Goal: Transaction & Acquisition: Purchase product/service

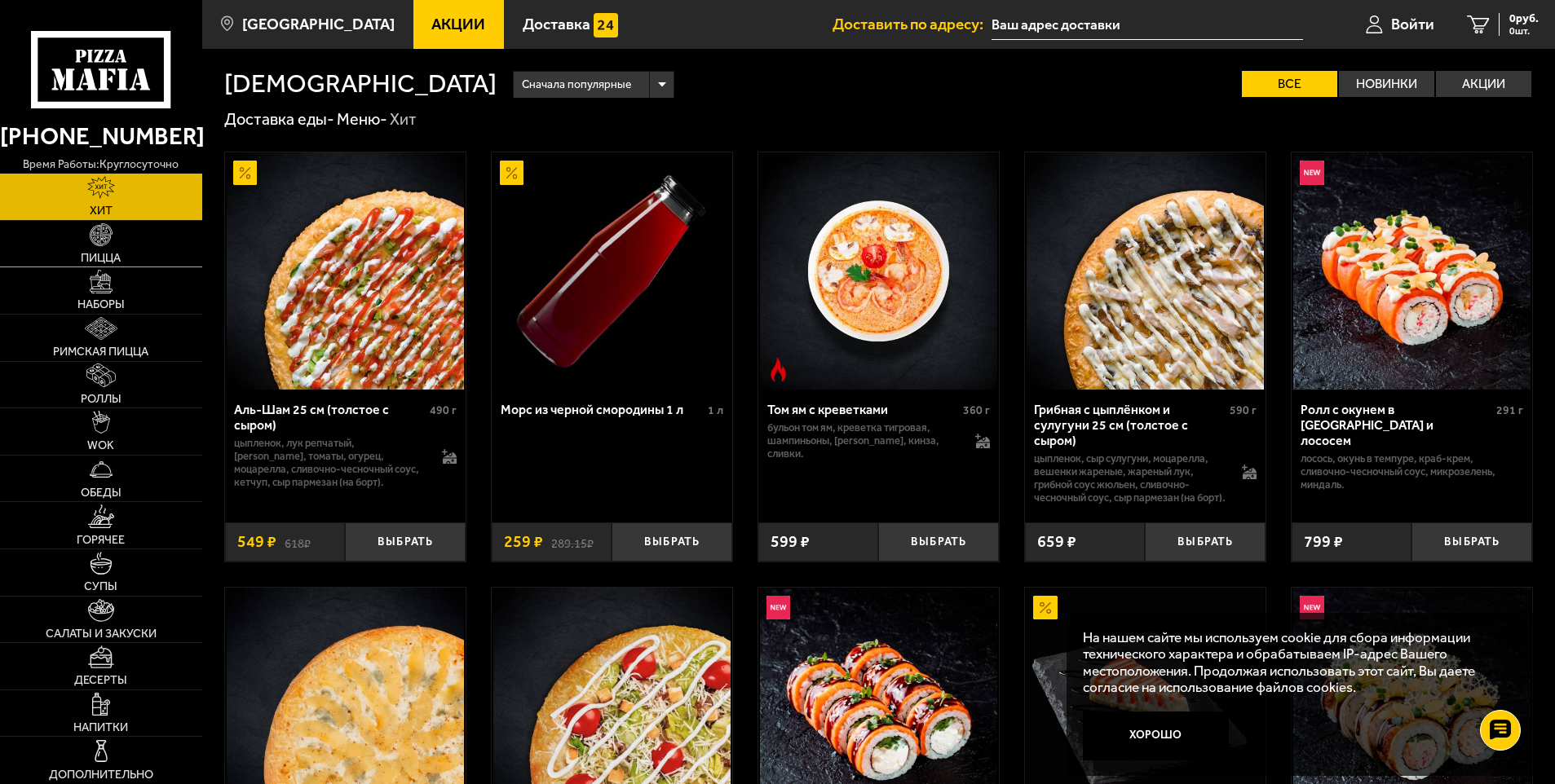
click at [120, 242] on link "Пицца" at bounding box center [101, 244] width 202 height 47
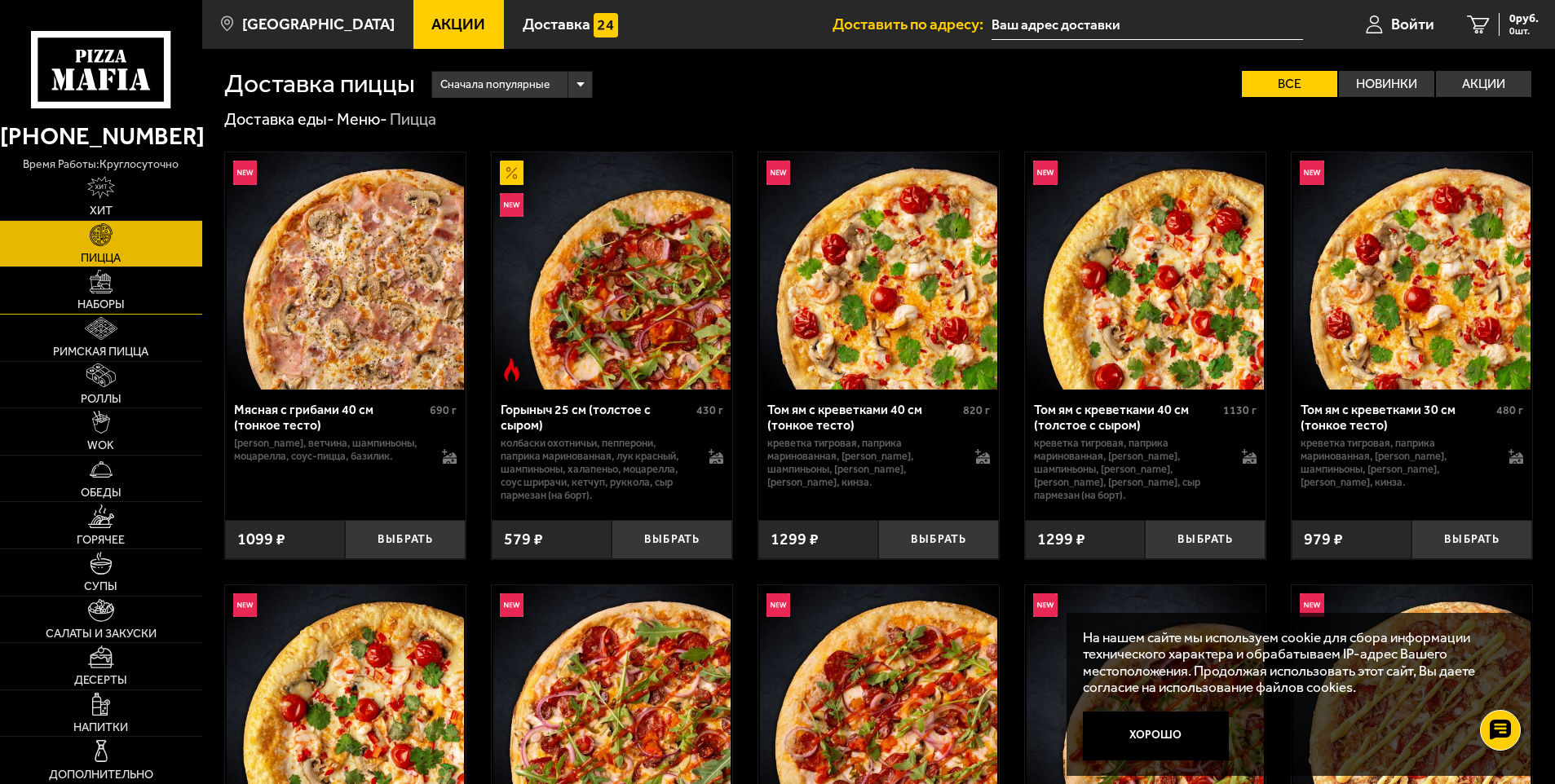
click at [116, 282] on link "Наборы" at bounding box center [101, 290] width 202 height 47
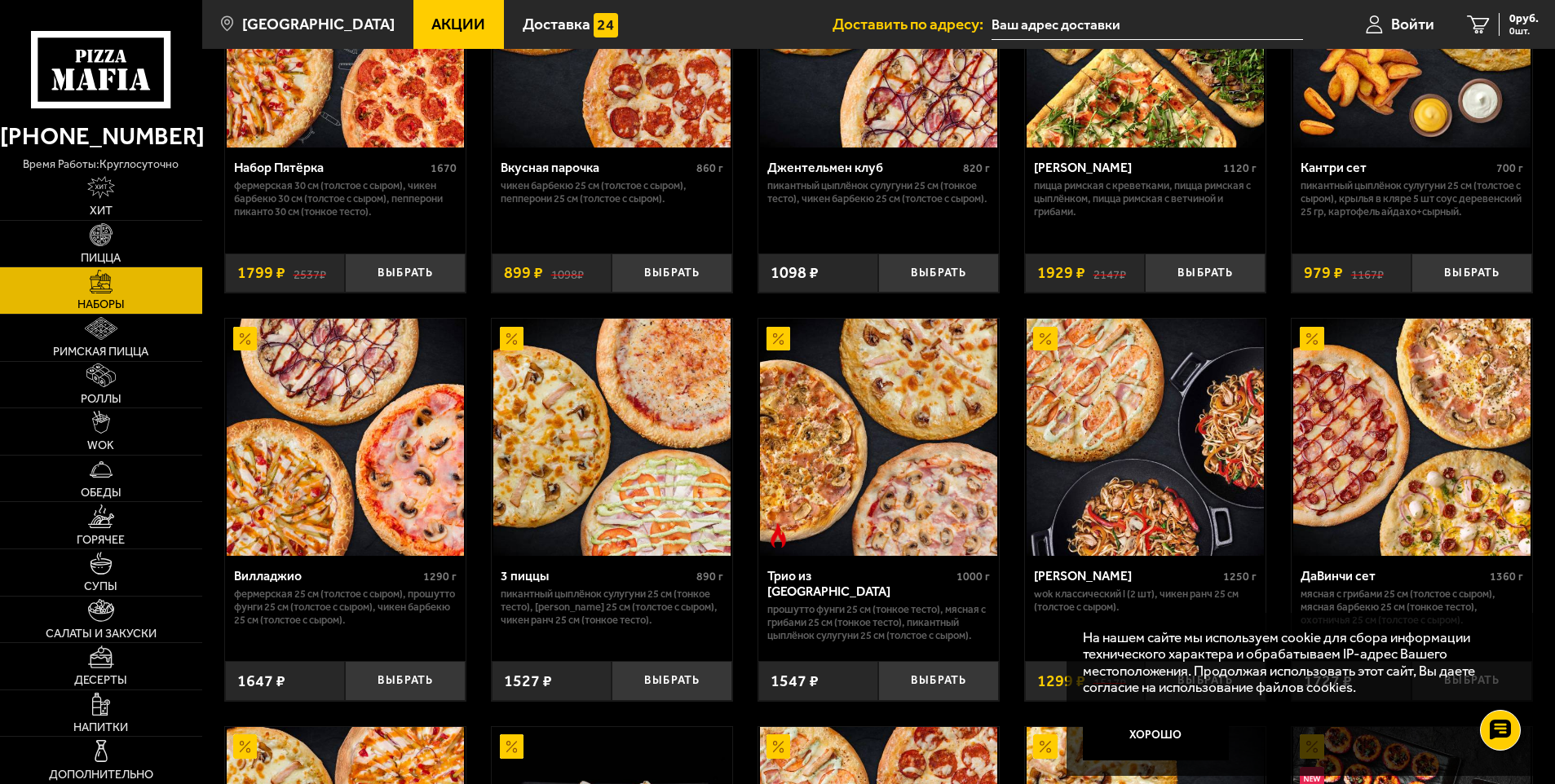
scroll to position [244, 0]
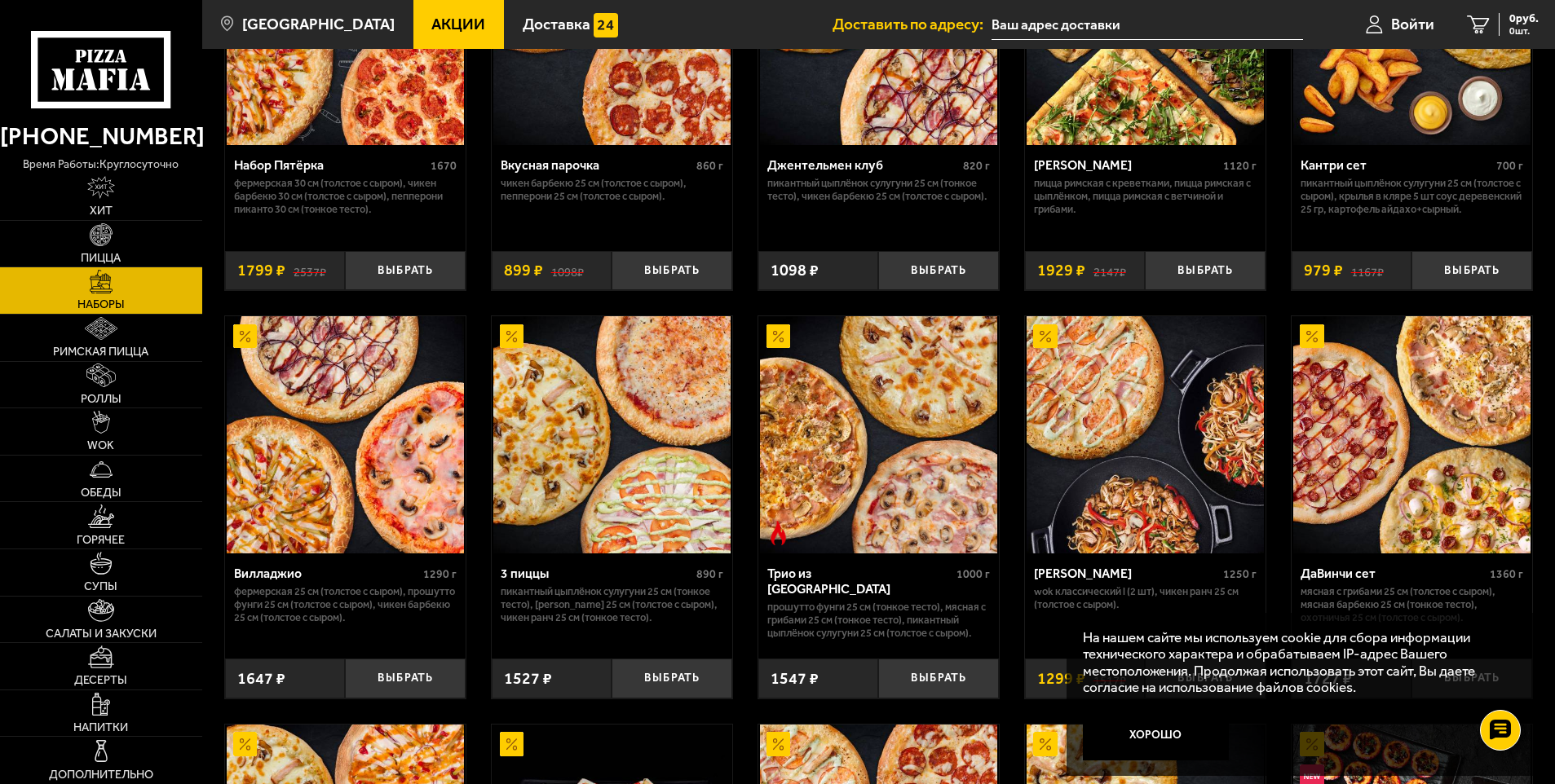
click at [543, 572] on div "3 пиццы" at bounding box center [597, 573] width 192 height 16
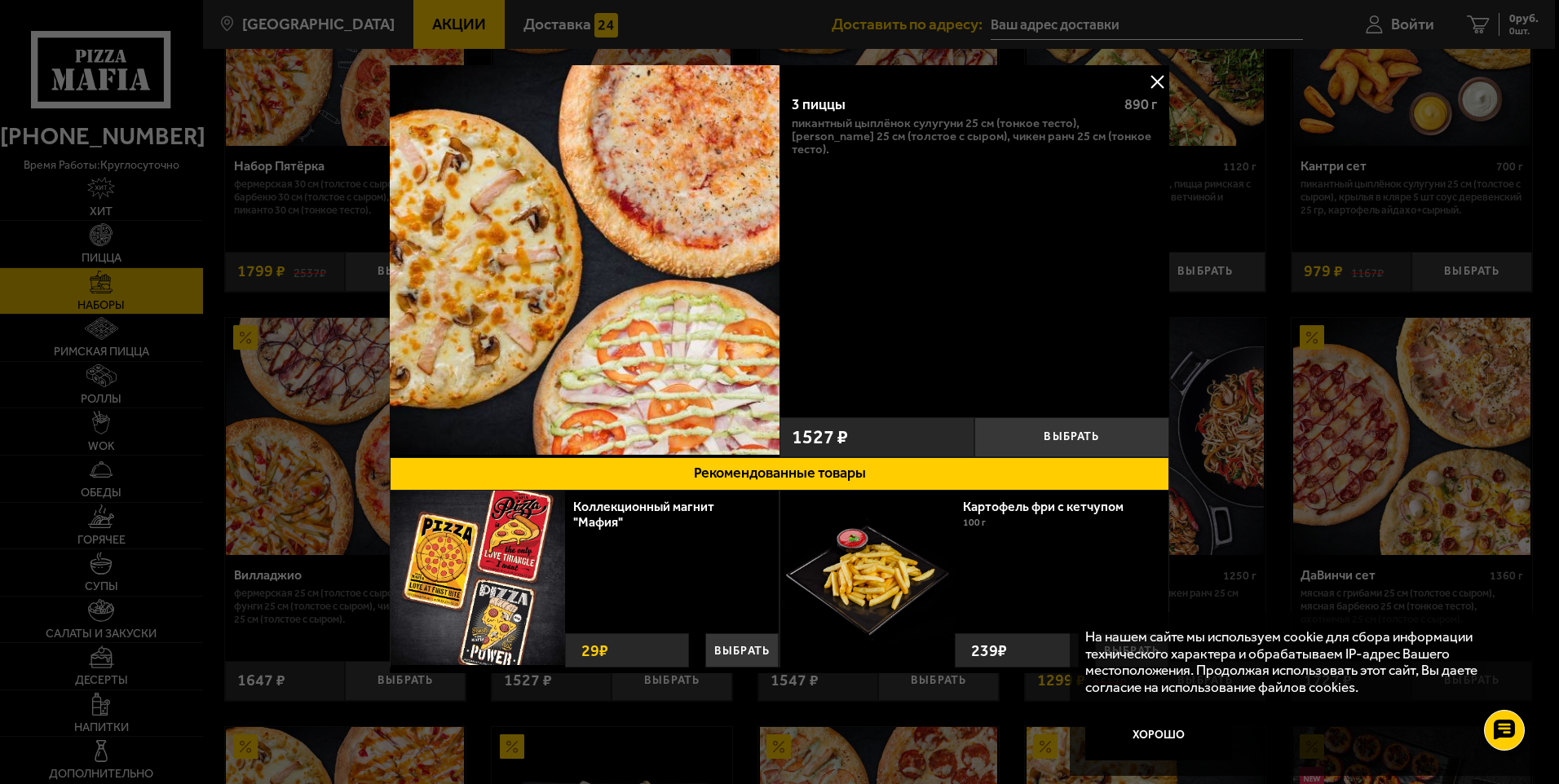
click at [1158, 81] on button at bounding box center [1156, 81] width 24 height 24
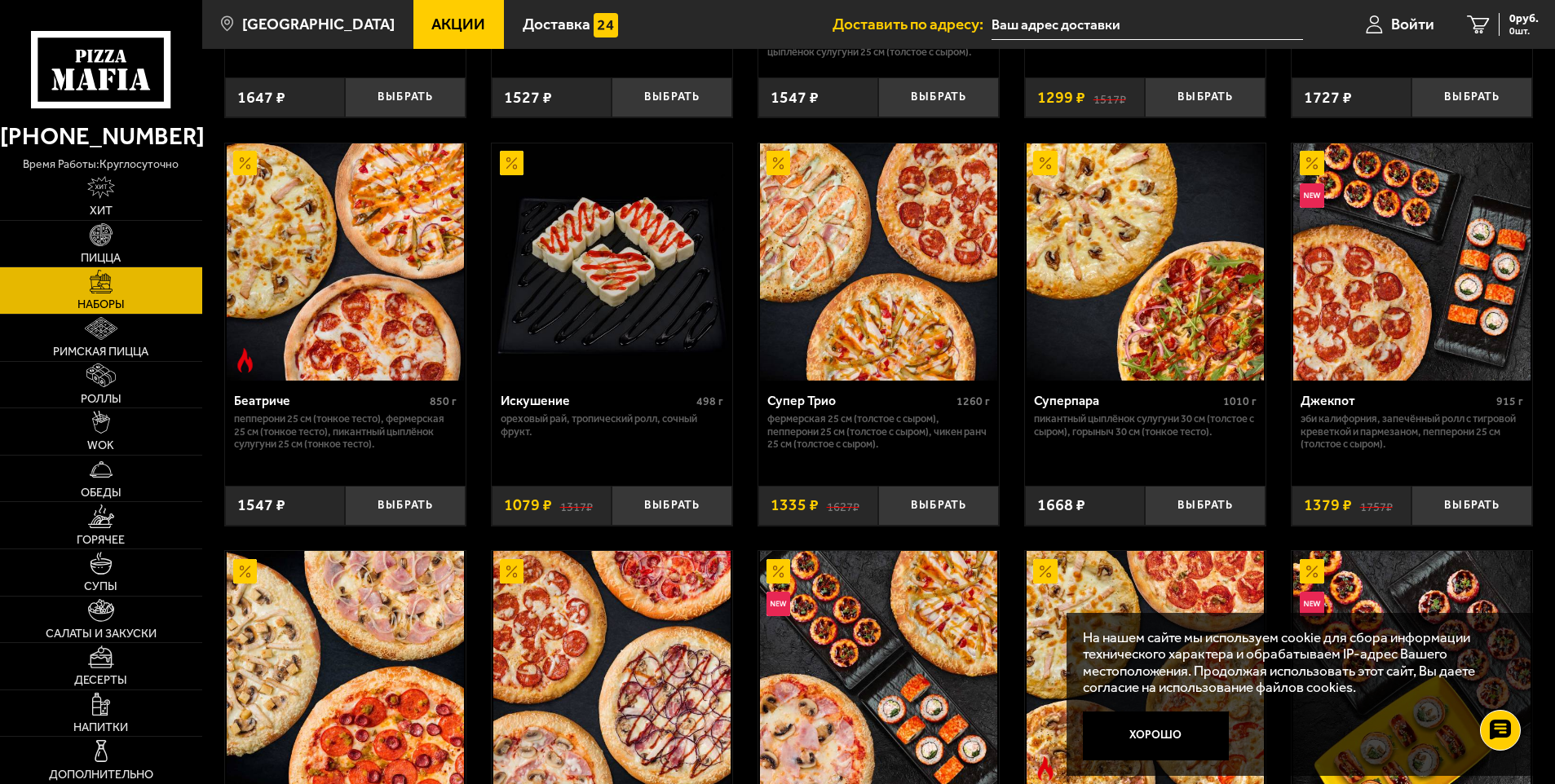
scroll to position [896, 0]
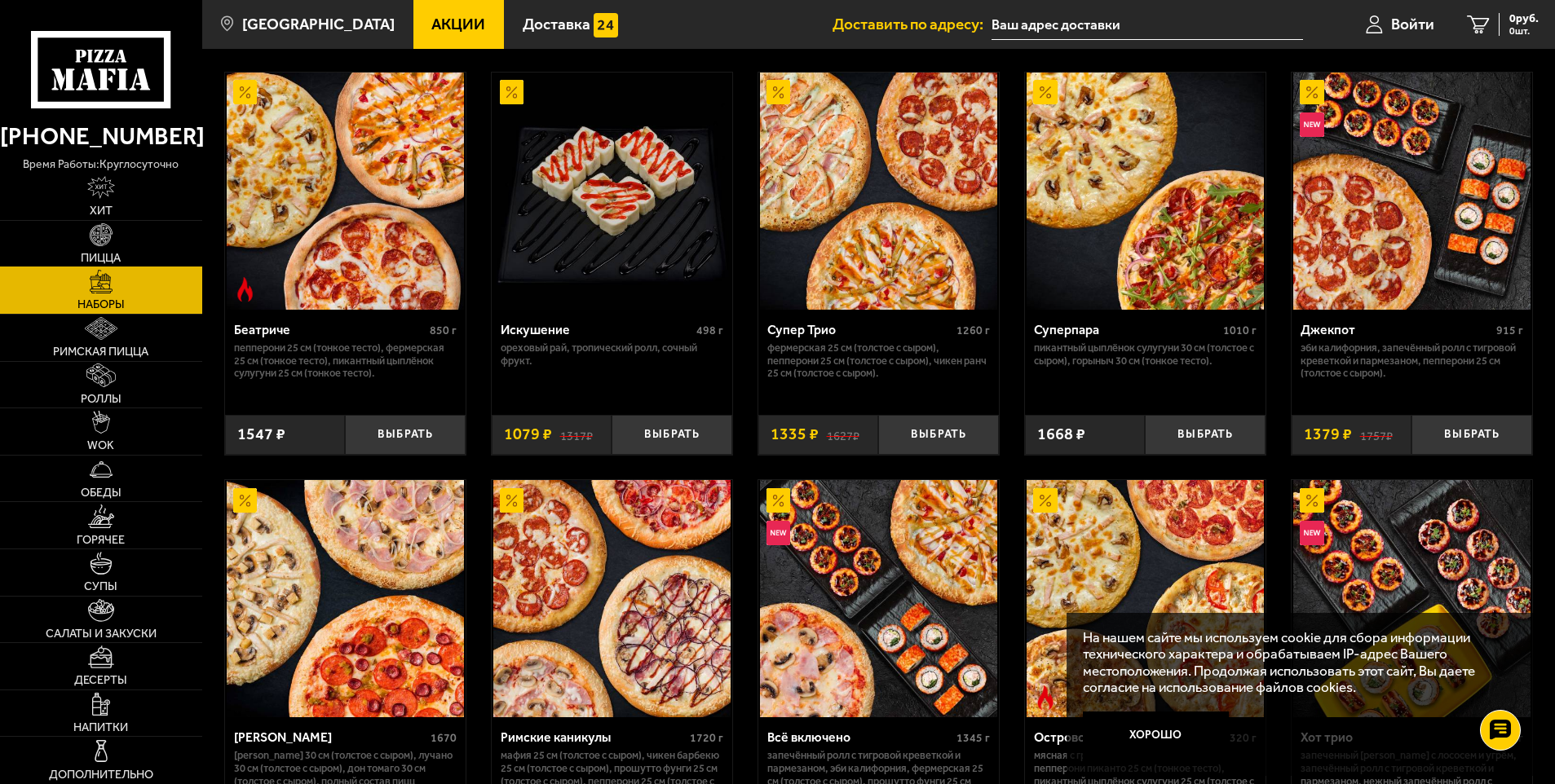
click at [110, 248] on link "Пицца" at bounding box center [101, 244] width 202 height 47
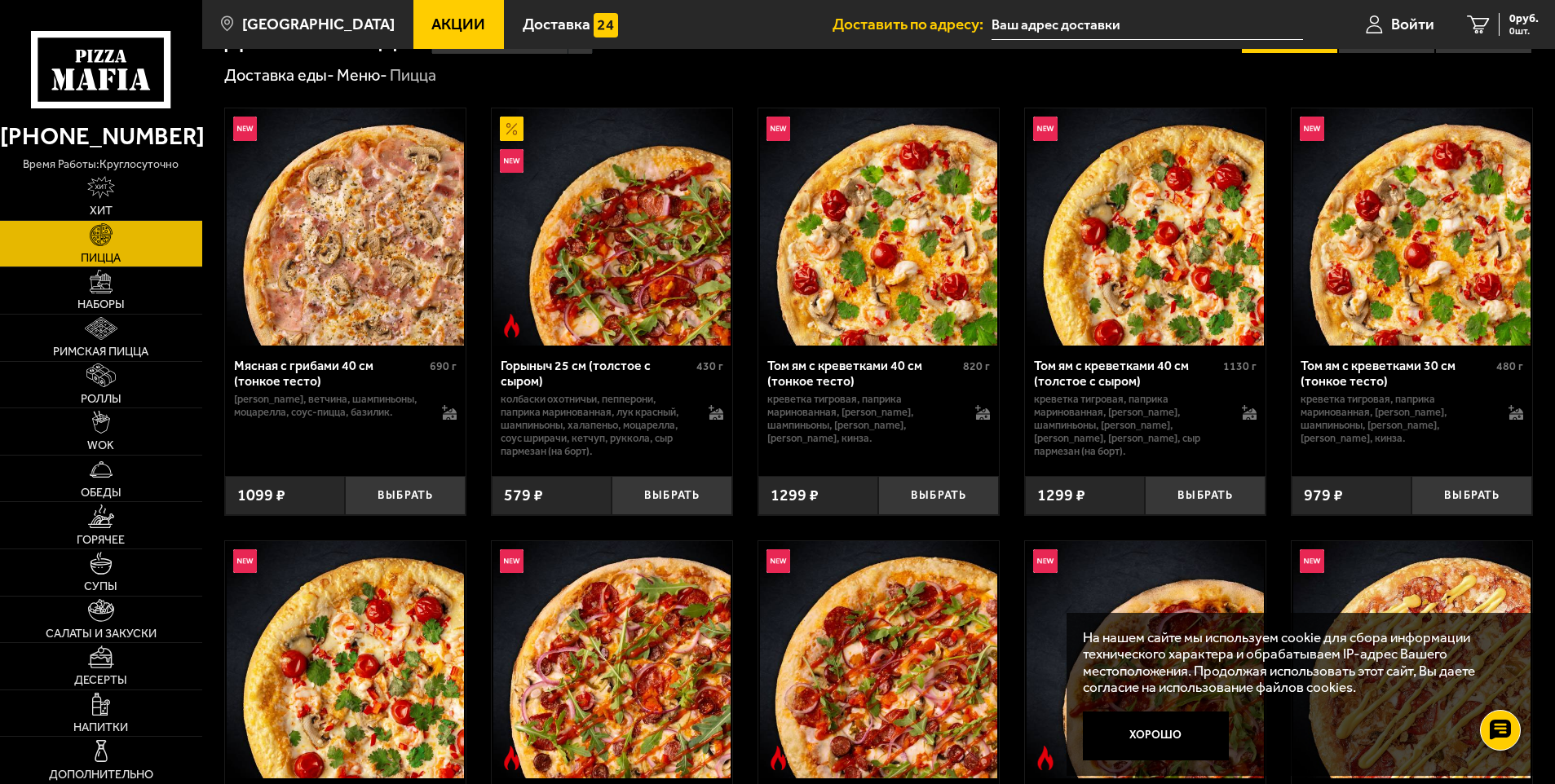
scroll to position [81, 0]
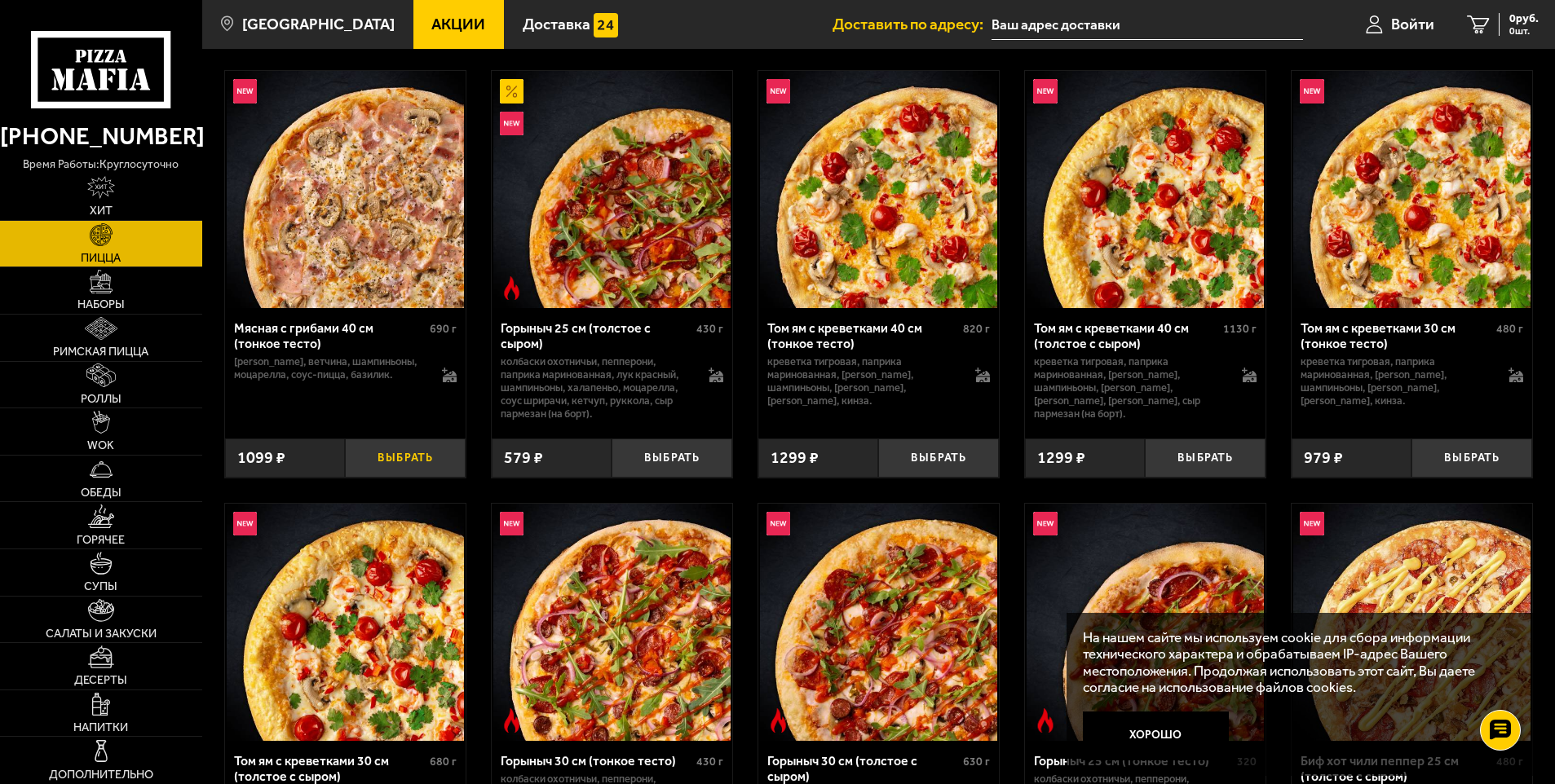
click at [396, 454] on button "Выбрать" at bounding box center [405, 457] width 120 height 40
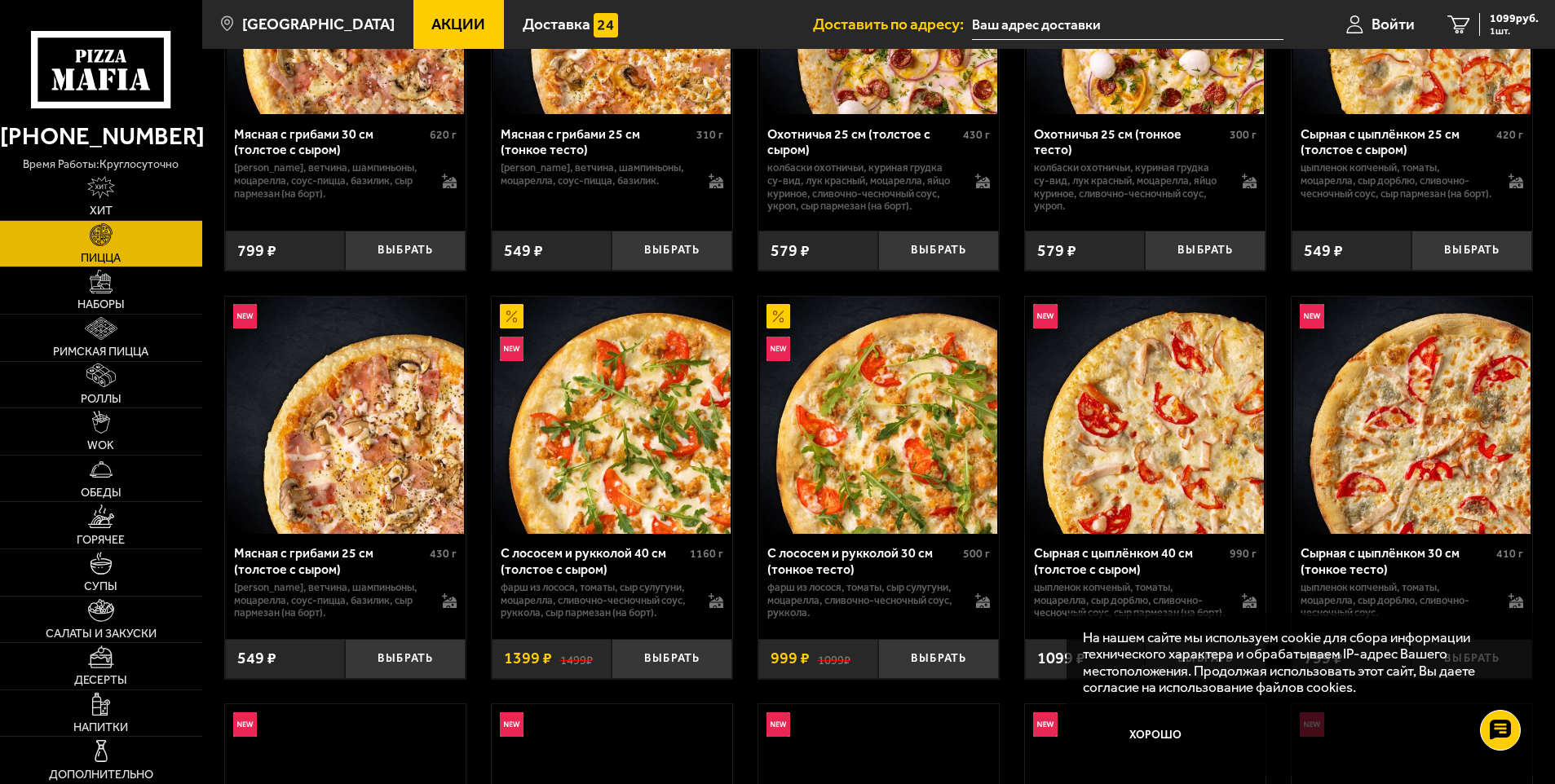
scroll to position [2852, 0]
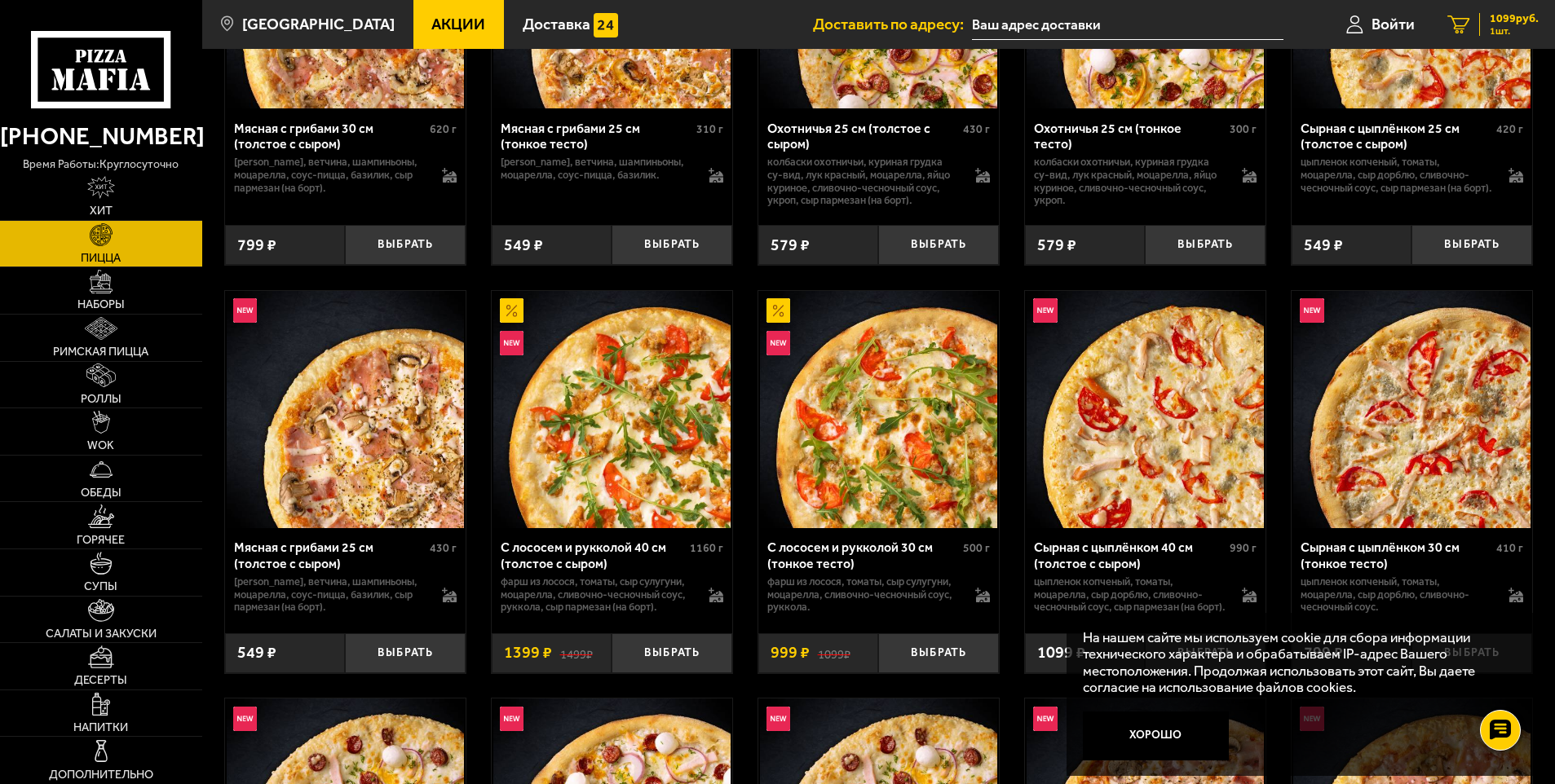
click at [1500, 22] on span "1099 руб." at bounding box center [1514, 19] width 49 height 12
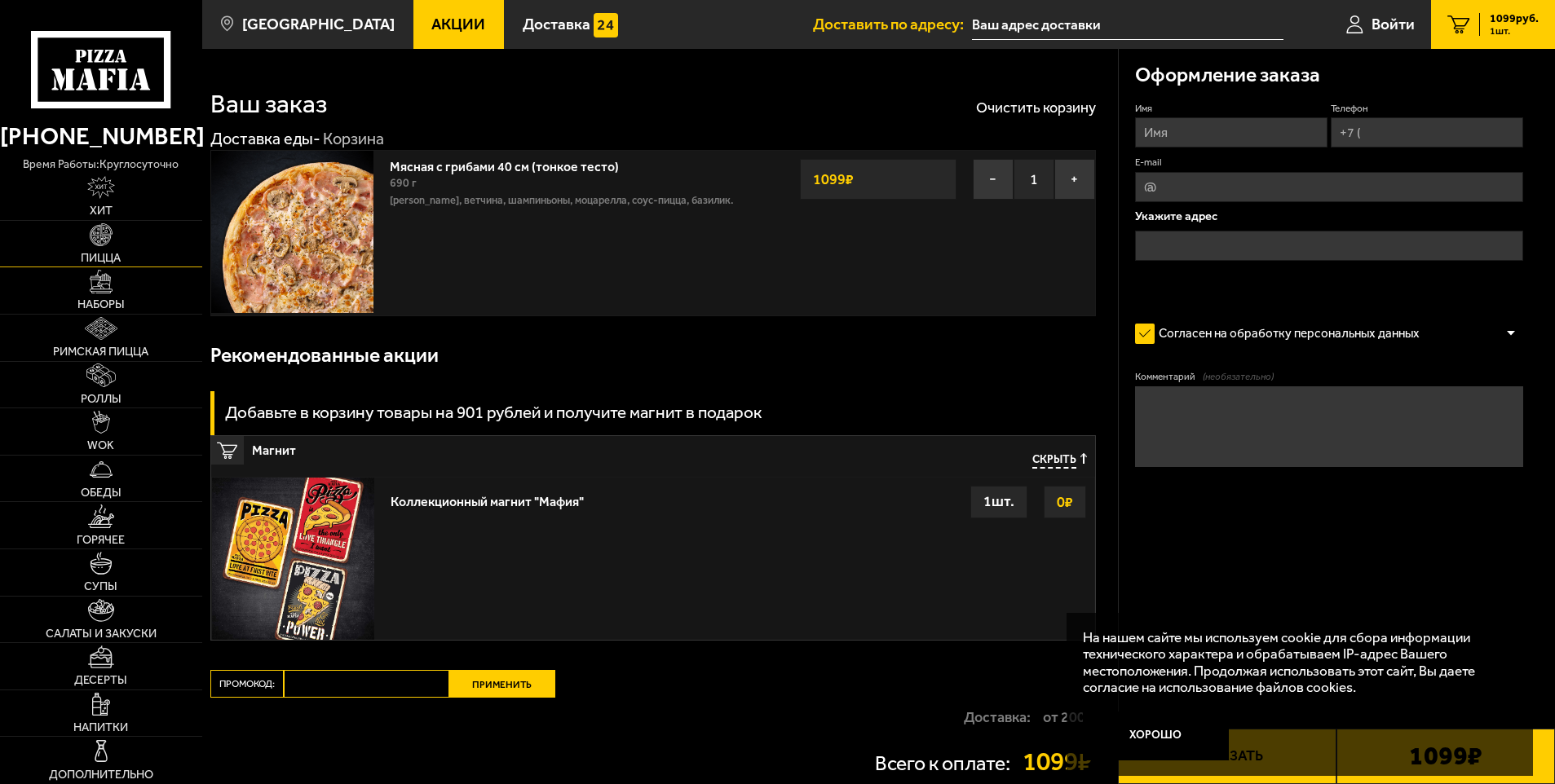
click at [97, 233] on img at bounding box center [101, 234] width 22 height 22
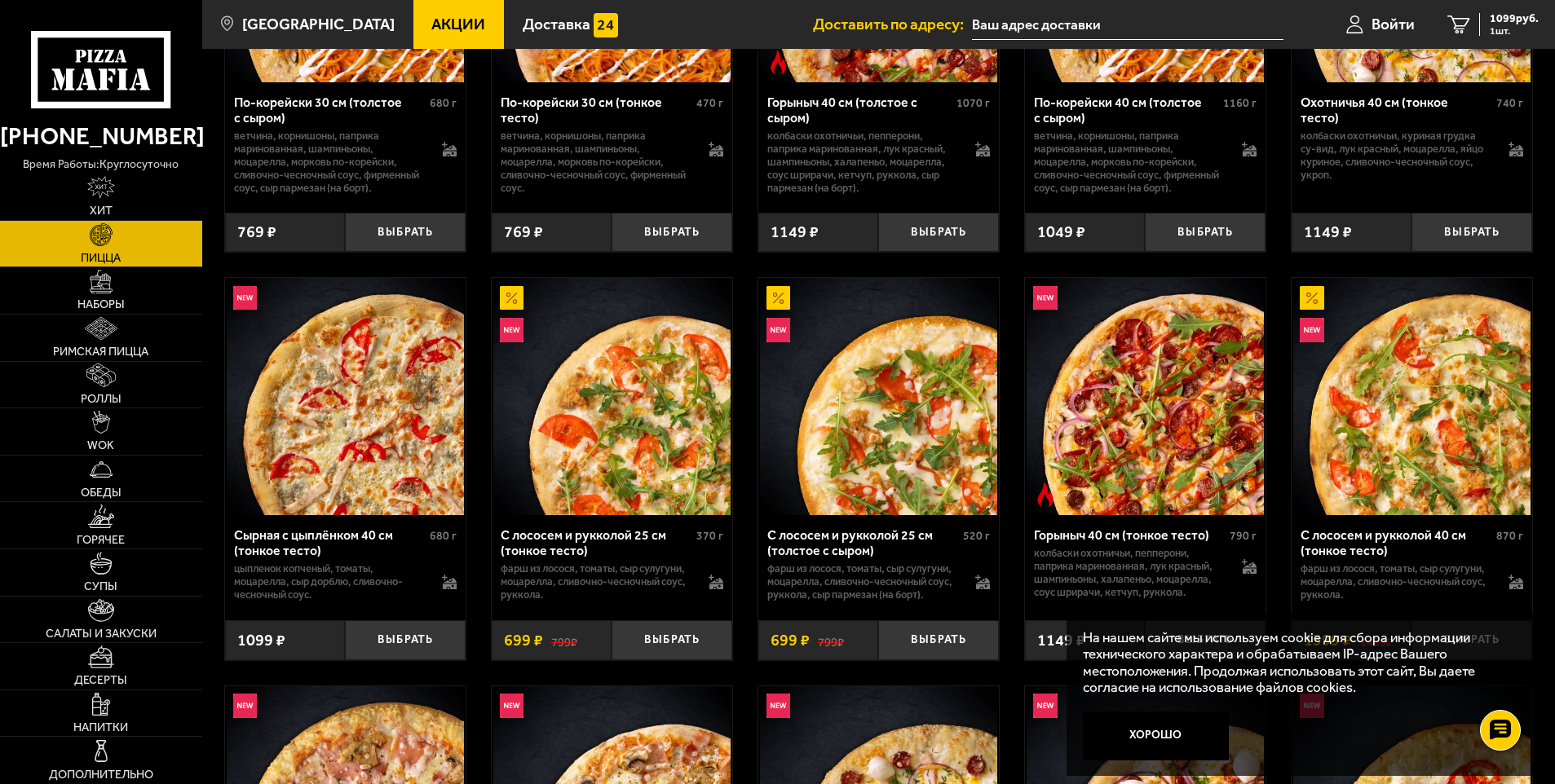
scroll to position [2607, 0]
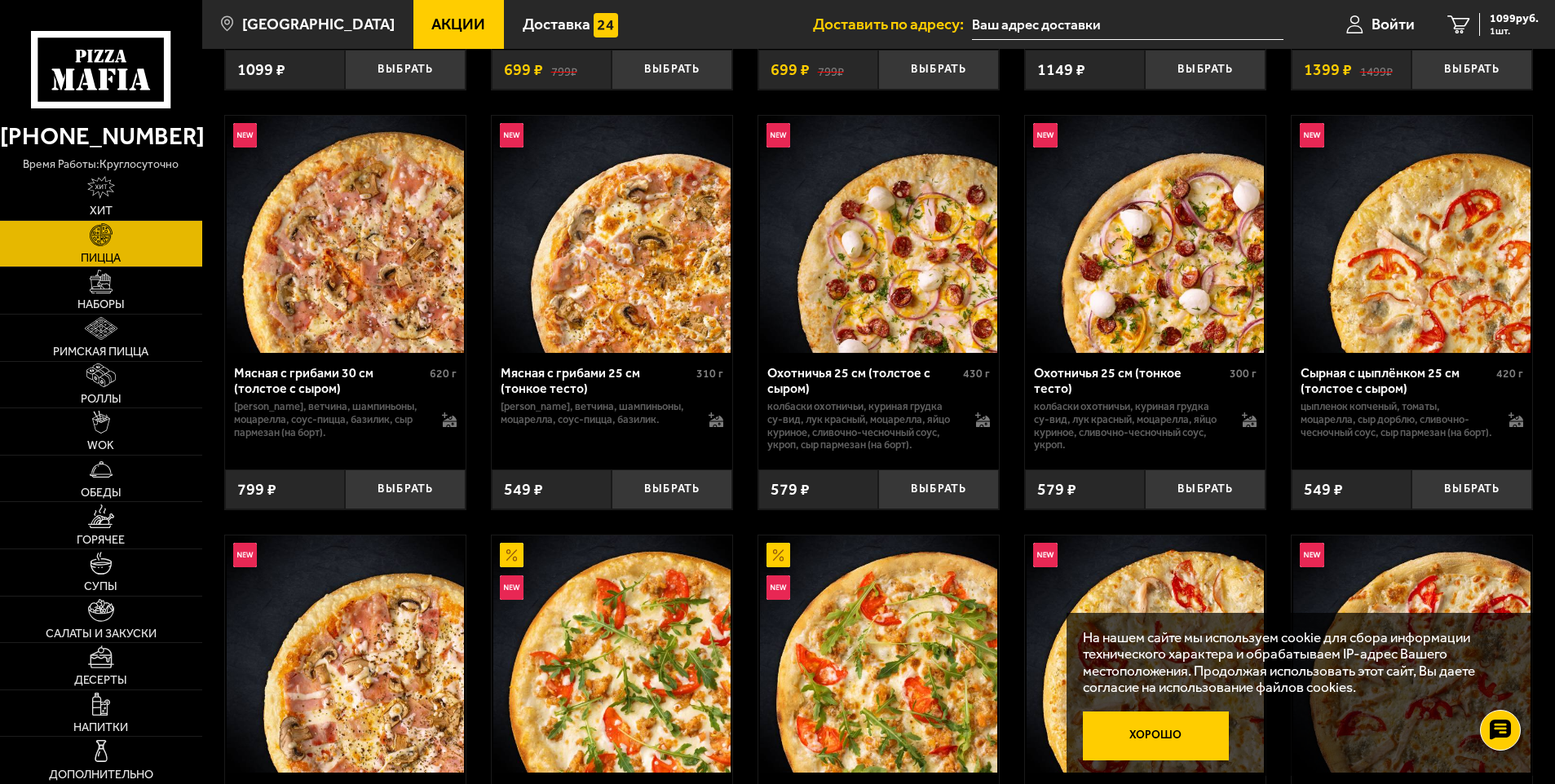
click at [1169, 722] on button "Хорошо" at bounding box center [1155, 736] width 146 height 49
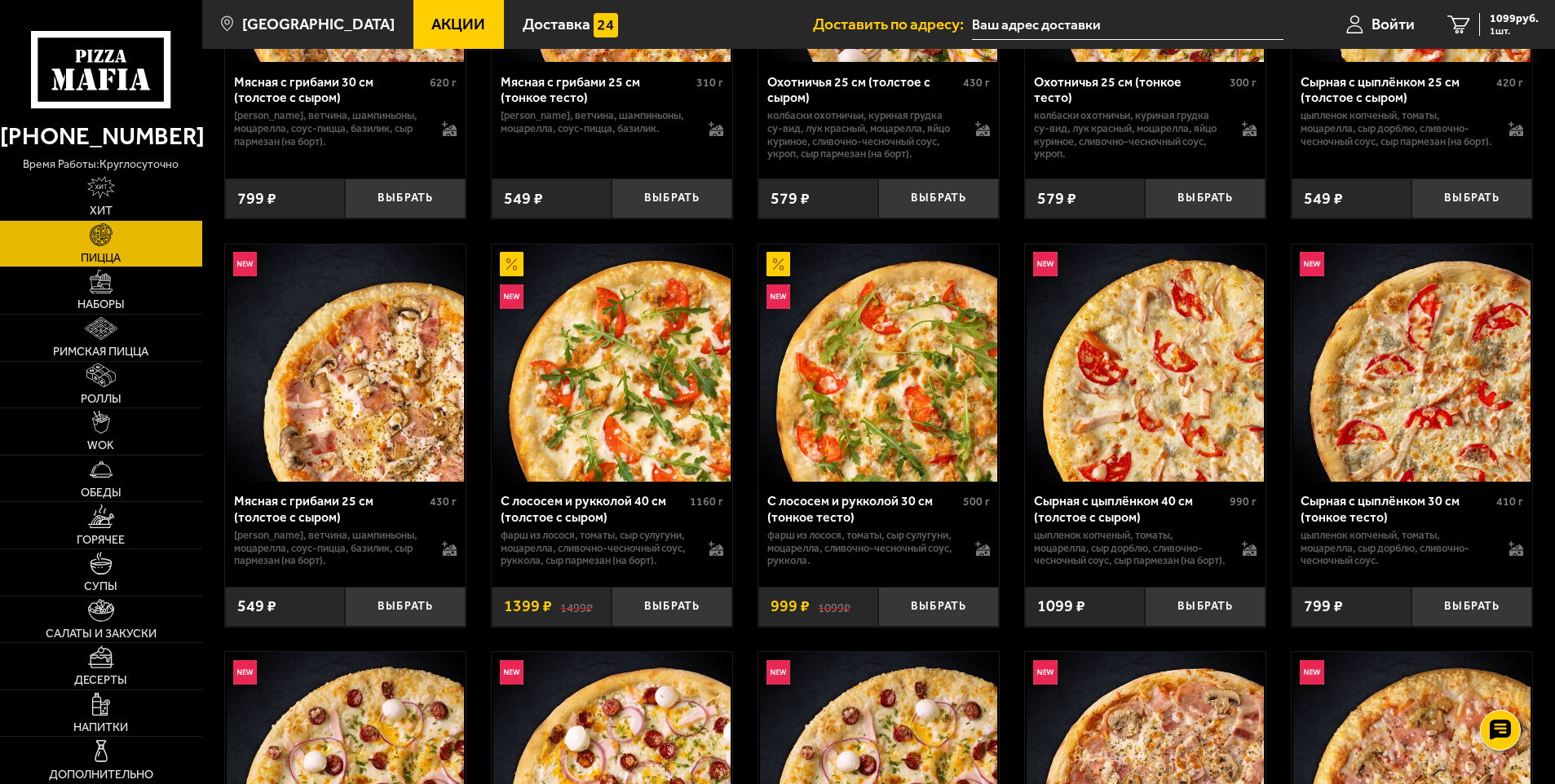
scroll to position [2934, 0]
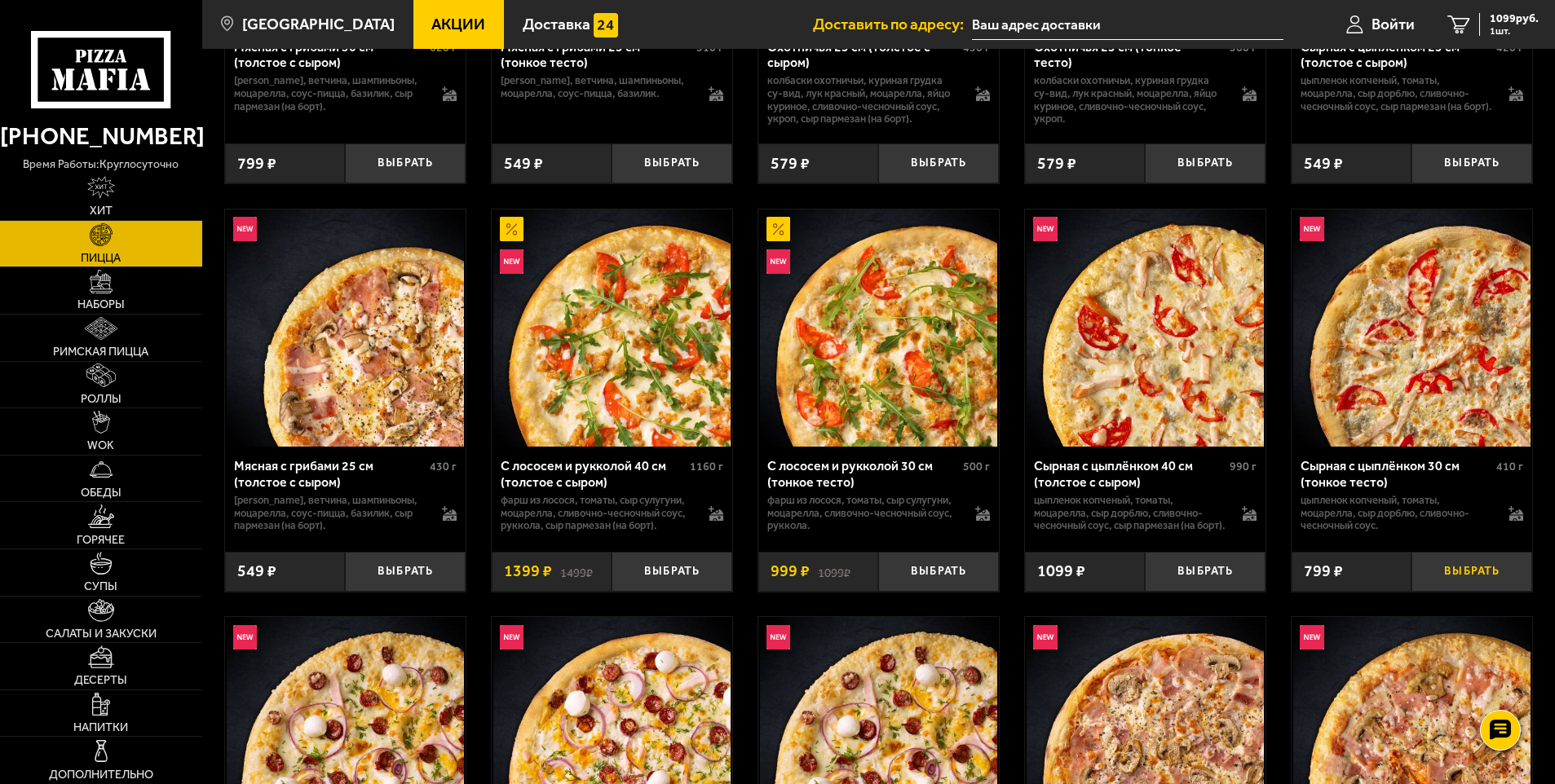
click at [1456, 590] on button "Выбрать" at bounding box center [1471, 571] width 120 height 40
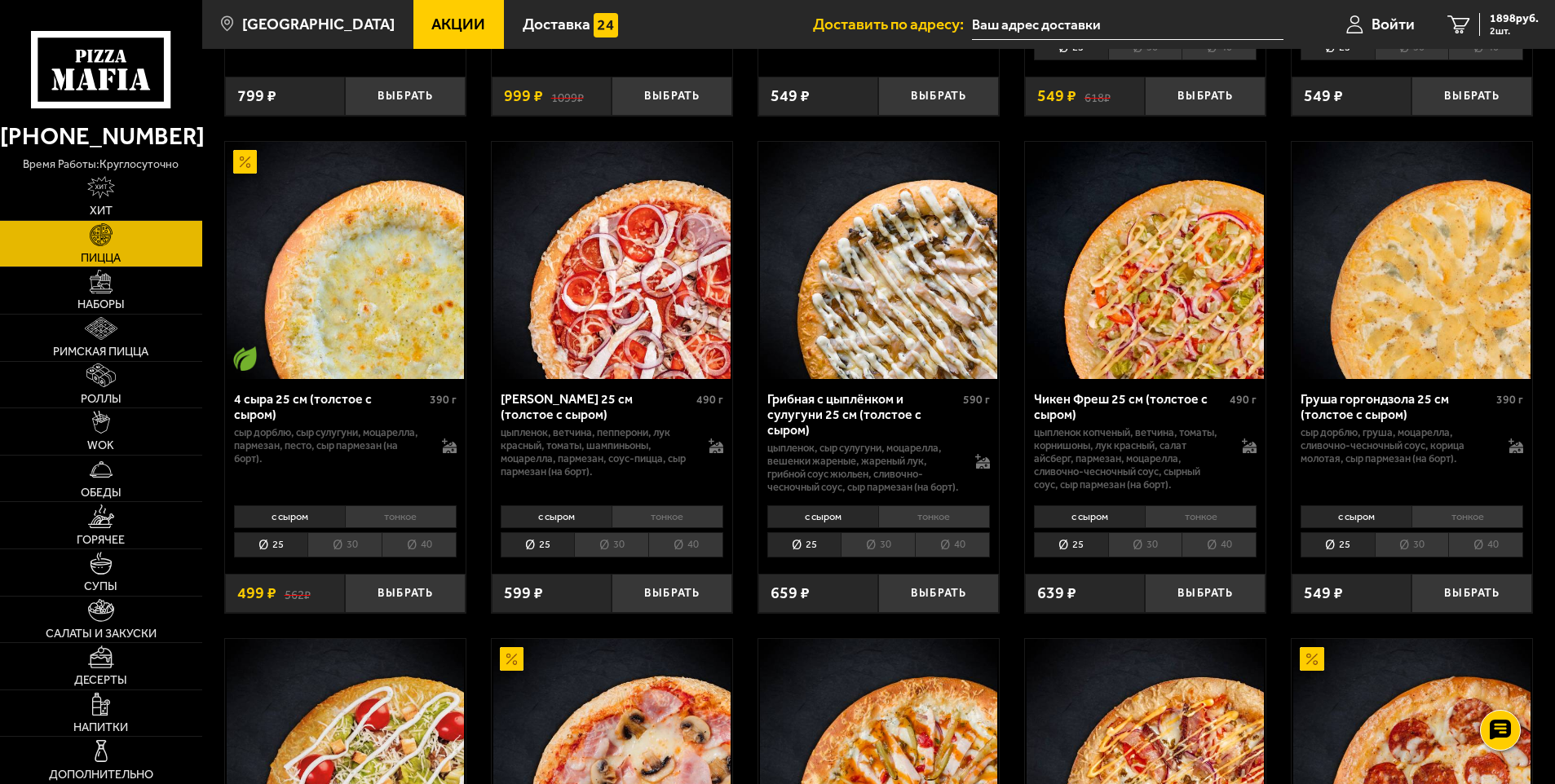
scroll to position [4319, 0]
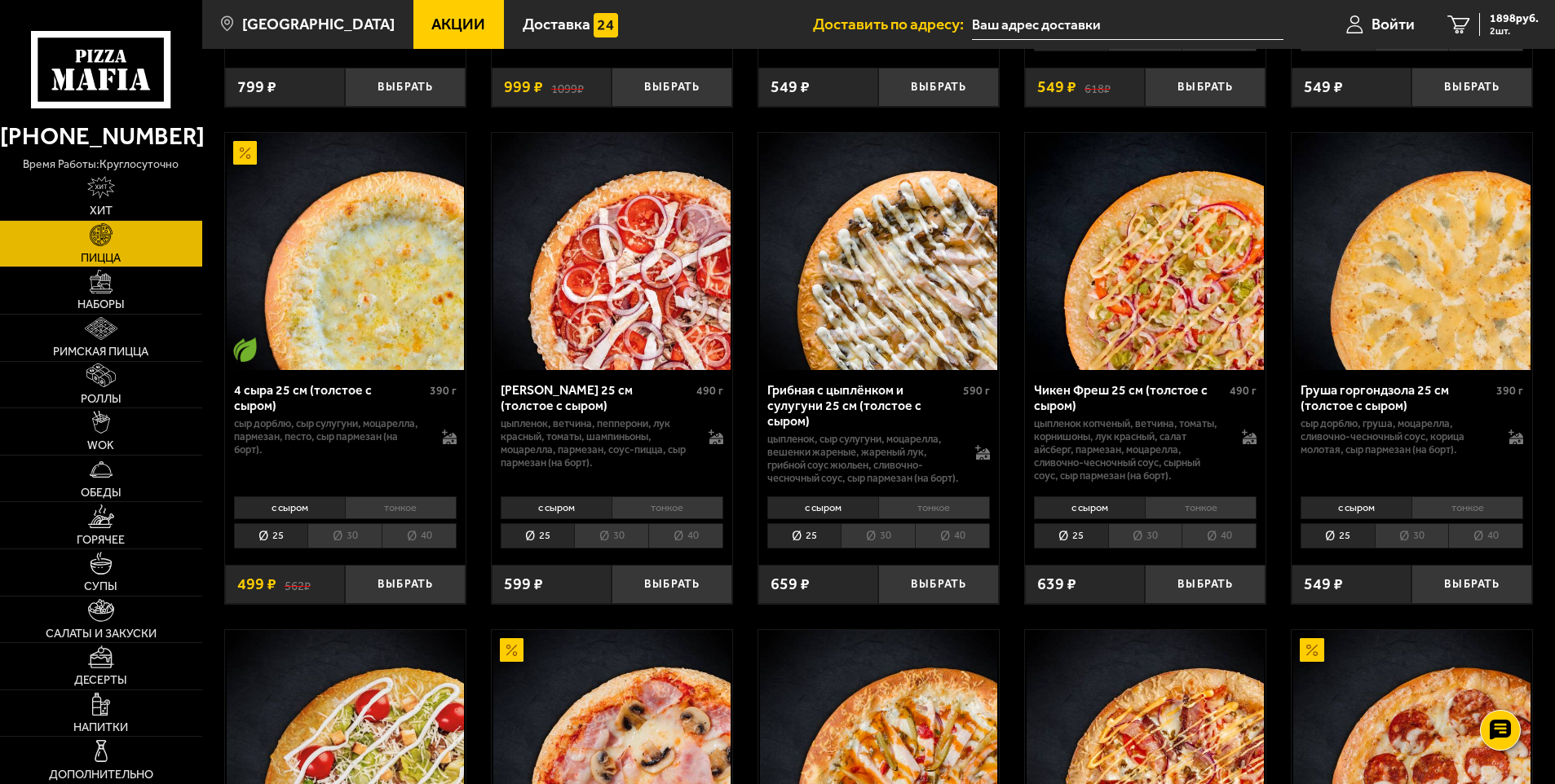
click at [647, 519] on li "тонкое" at bounding box center [667, 507] width 111 height 22
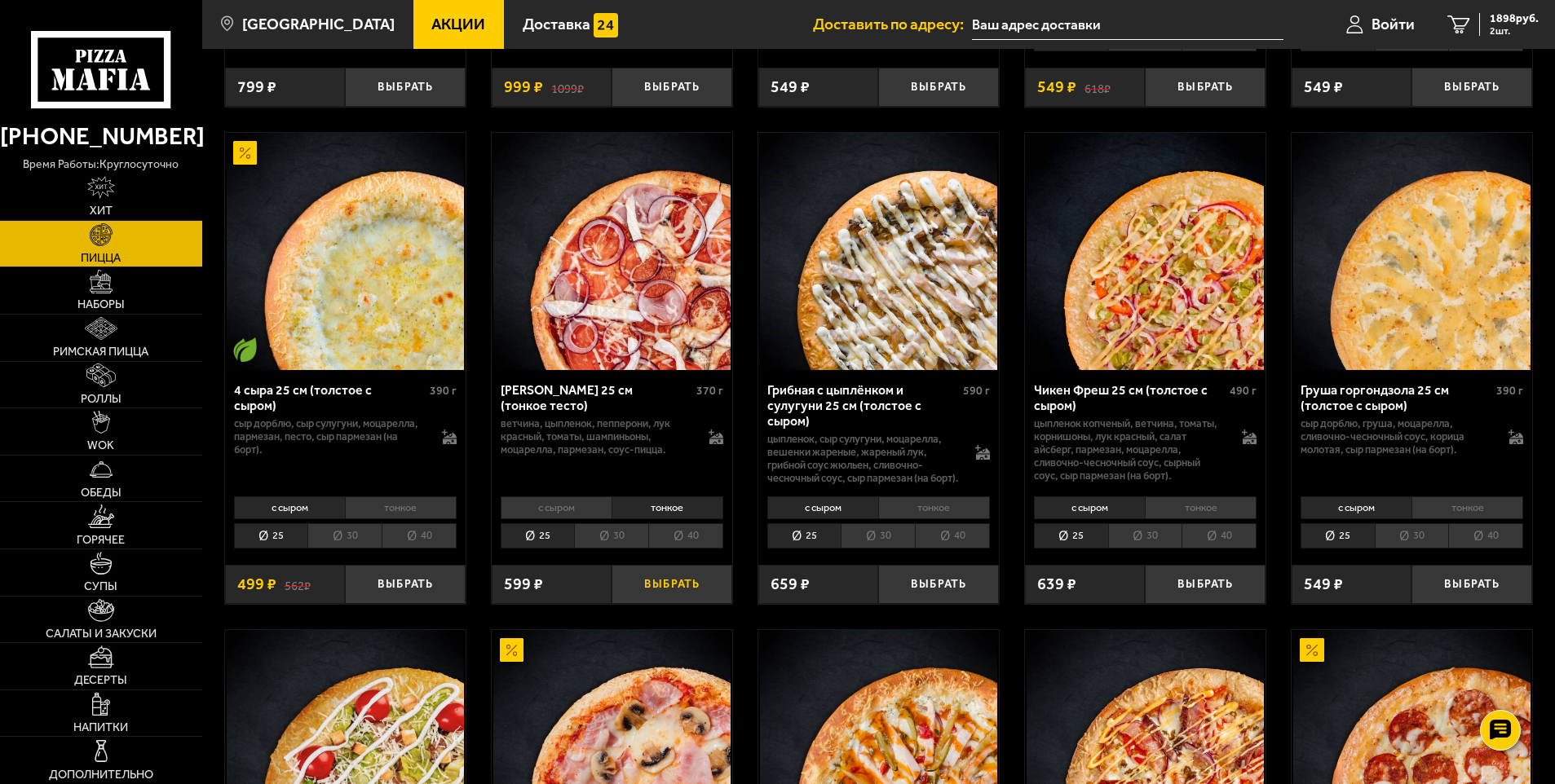
click at [663, 604] on button "Выбрать" at bounding box center [671, 585] width 120 height 40
click at [1510, 22] on span "2497 руб." at bounding box center [1514, 19] width 49 height 12
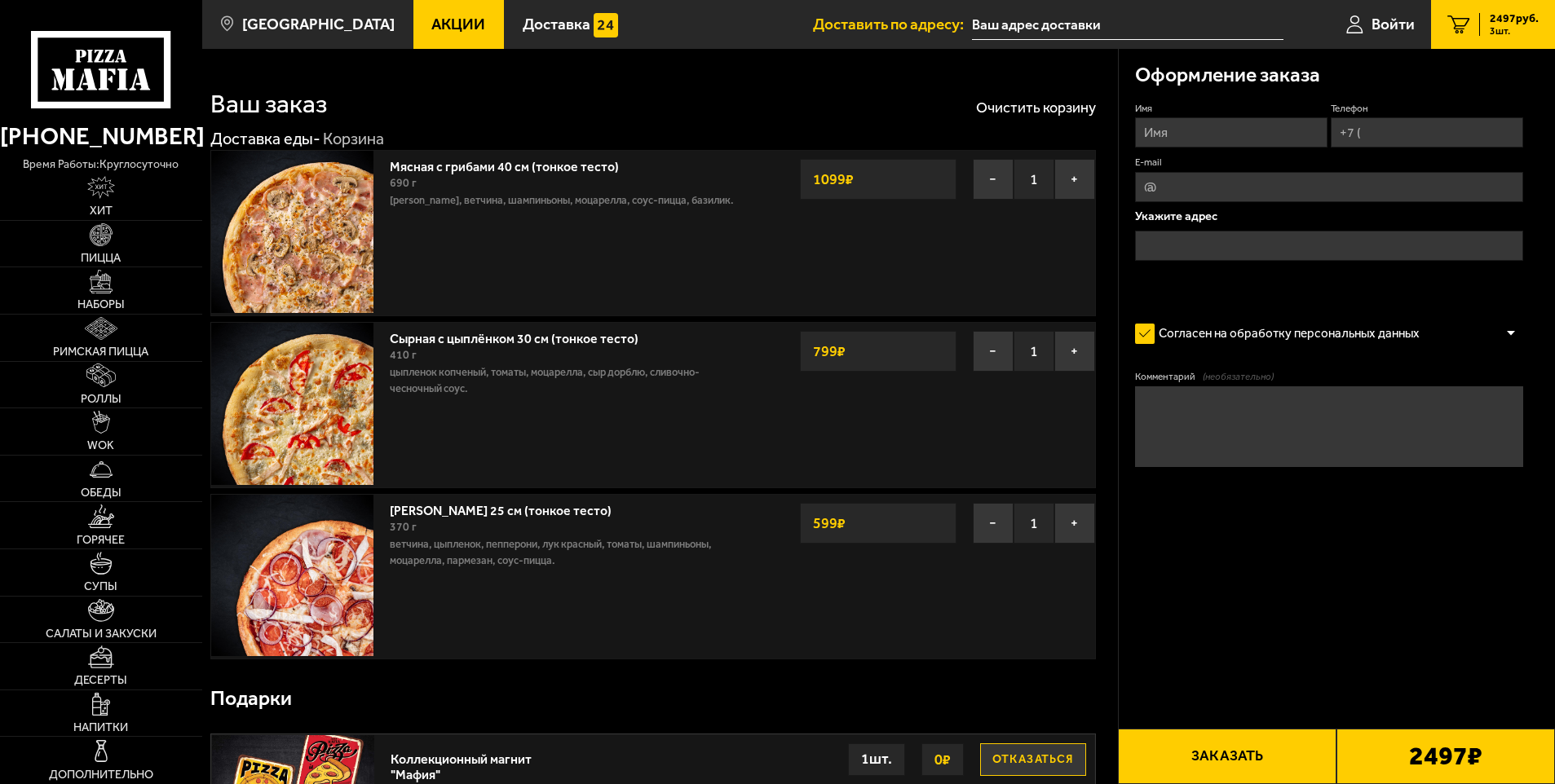
click at [1212, 128] on input "Имя" at bounding box center [1230, 132] width 193 height 30
type input "[PERSON_NAME]"
click at [1377, 140] on input "Телефон" at bounding box center [1426, 132] width 193 height 30
type input "[PHONE_NUMBER]"
click at [1225, 185] on input "E-mail" at bounding box center [1329, 187] width 389 height 30
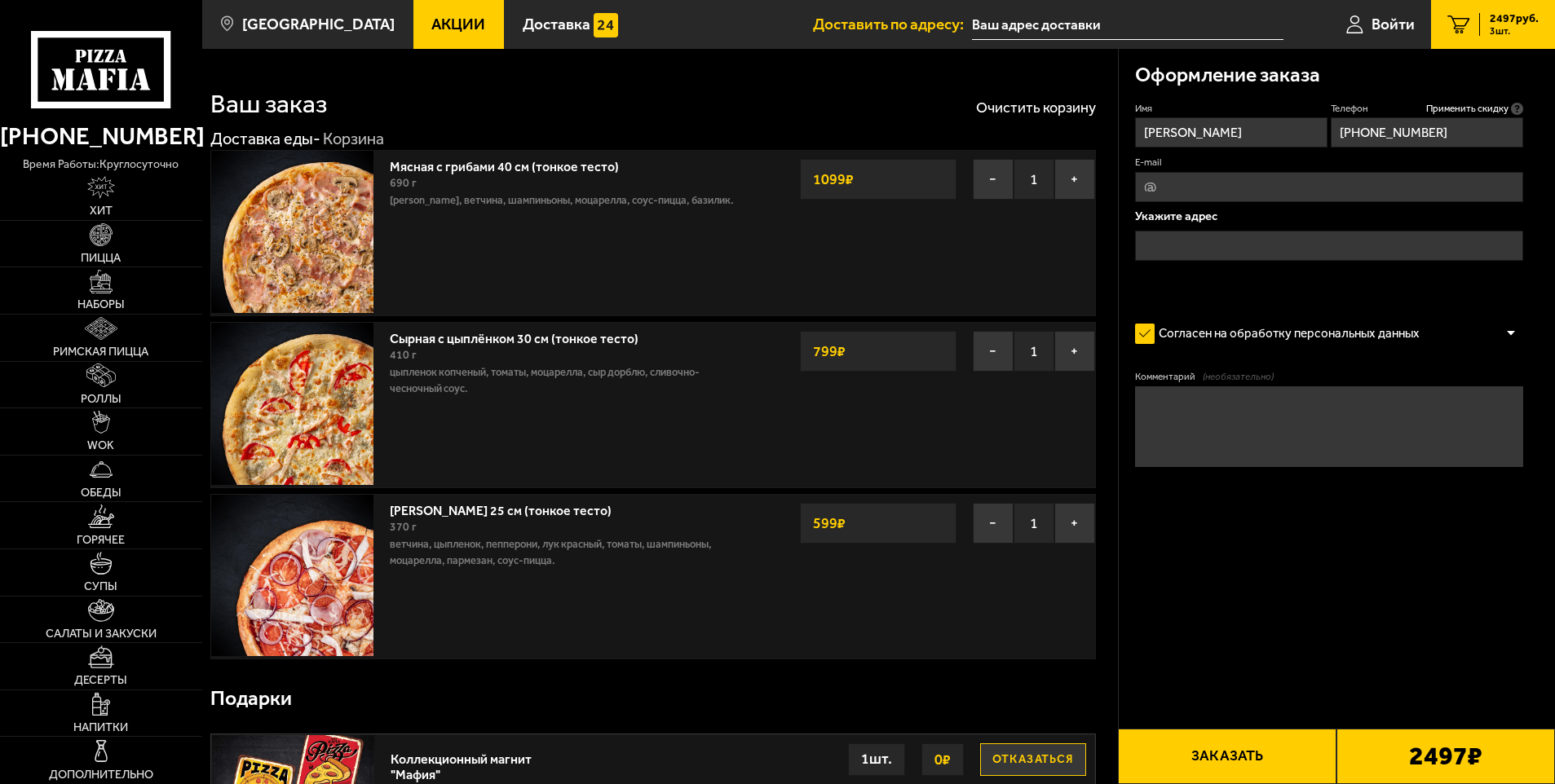
type input "т"
type input "[EMAIL_ADDRESS][DOMAIN_NAME]"
click at [1236, 238] on input "text" at bounding box center [1329, 245] width 389 height 30
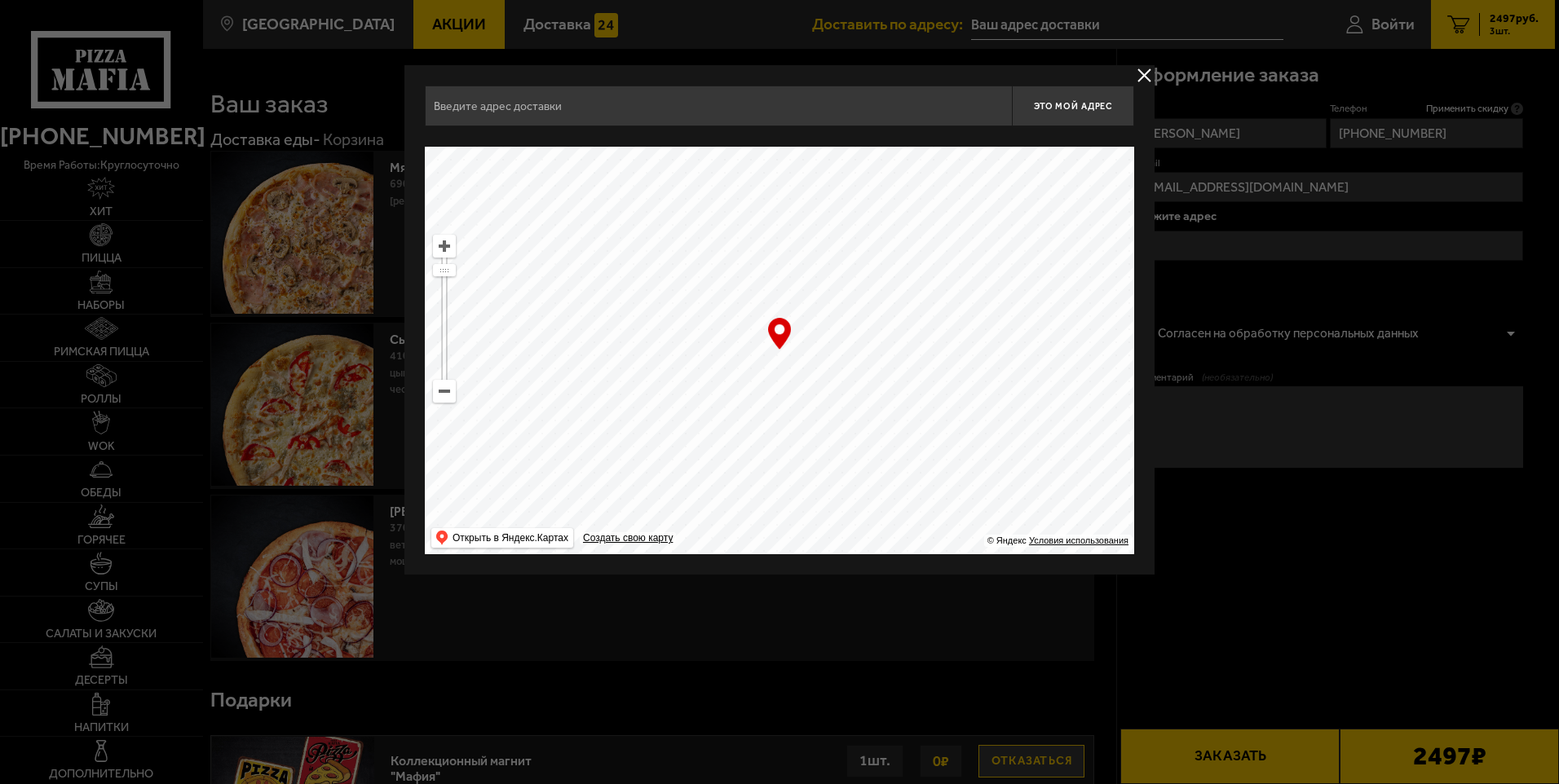
click at [651, 115] on input "text" at bounding box center [718, 107] width 587 height 41
type input "C"
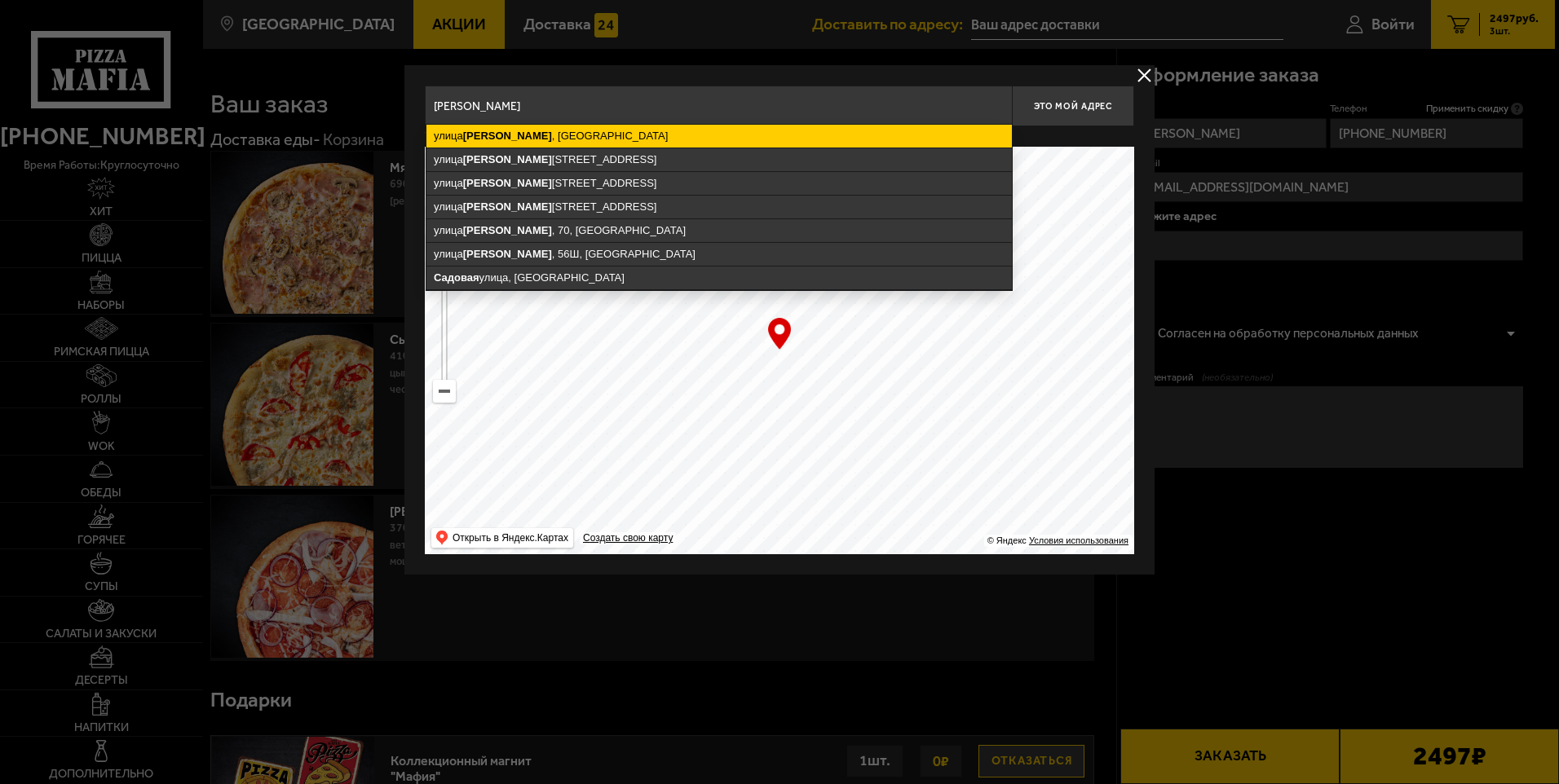
click at [570, 142] on ymaps "[GEOGRAPHIC_DATA] , [GEOGRAPHIC_DATA]" at bounding box center [719, 136] width 585 height 22
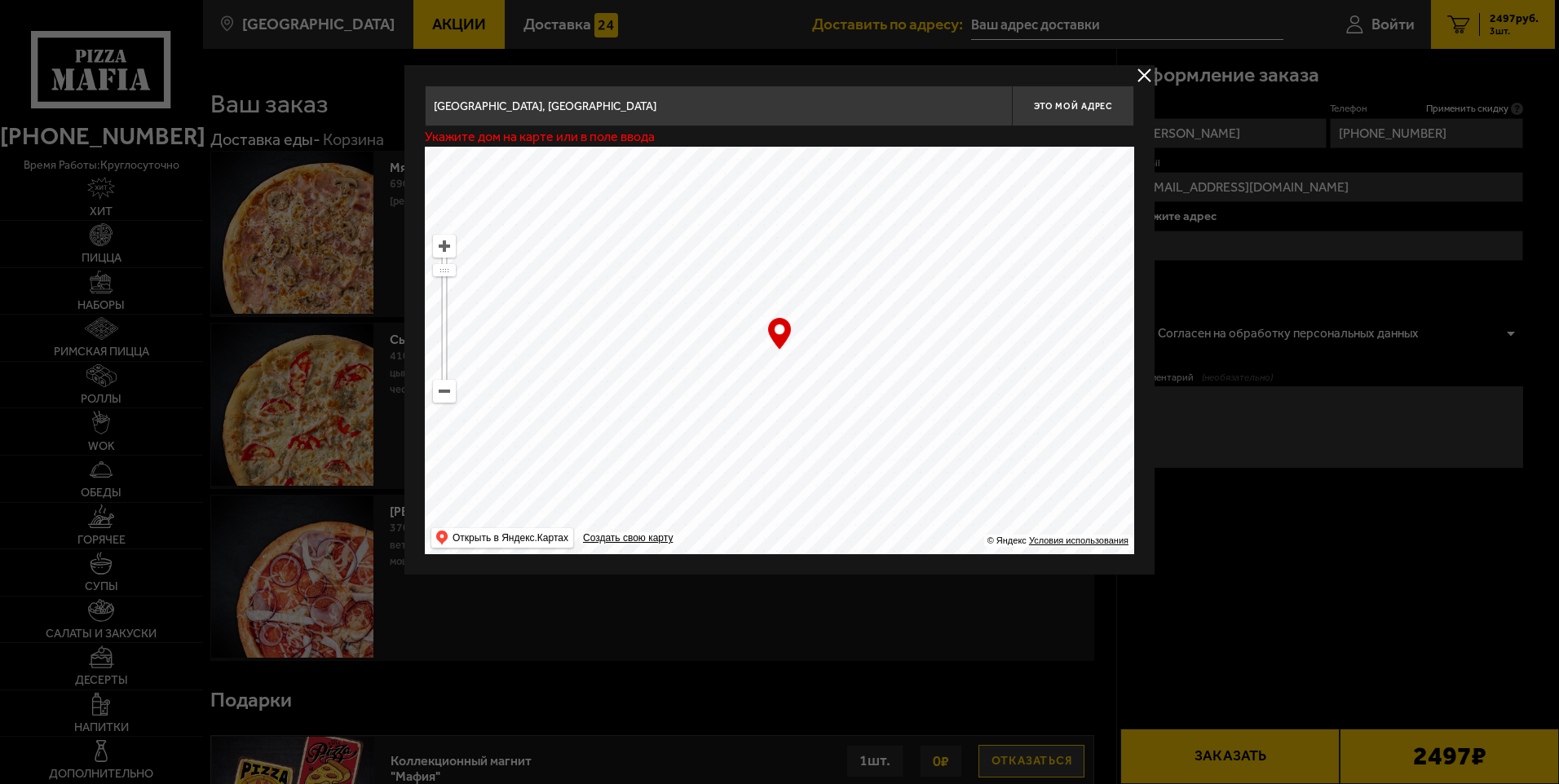
click at [616, 105] on input "[GEOGRAPHIC_DATA], [GEOGRAPHIC_DATA]" at bounding box center [718, 107] width 587 height 41
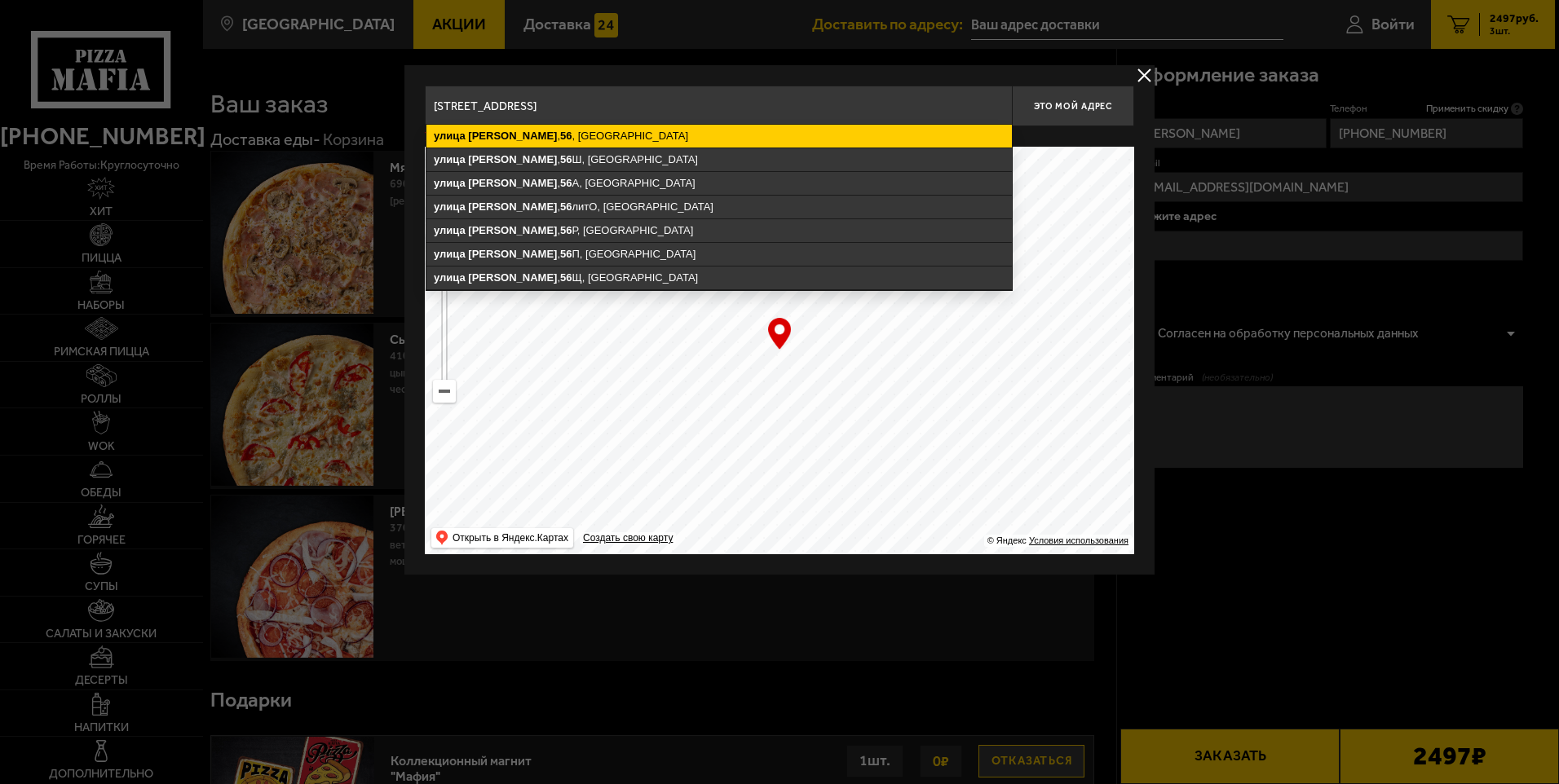
click at [600, 145] on ymaps "[STREET_ADDRESS]" at bounding box center [719, 136] width 585 height 22
type input "[STREET_ADDRESS]"
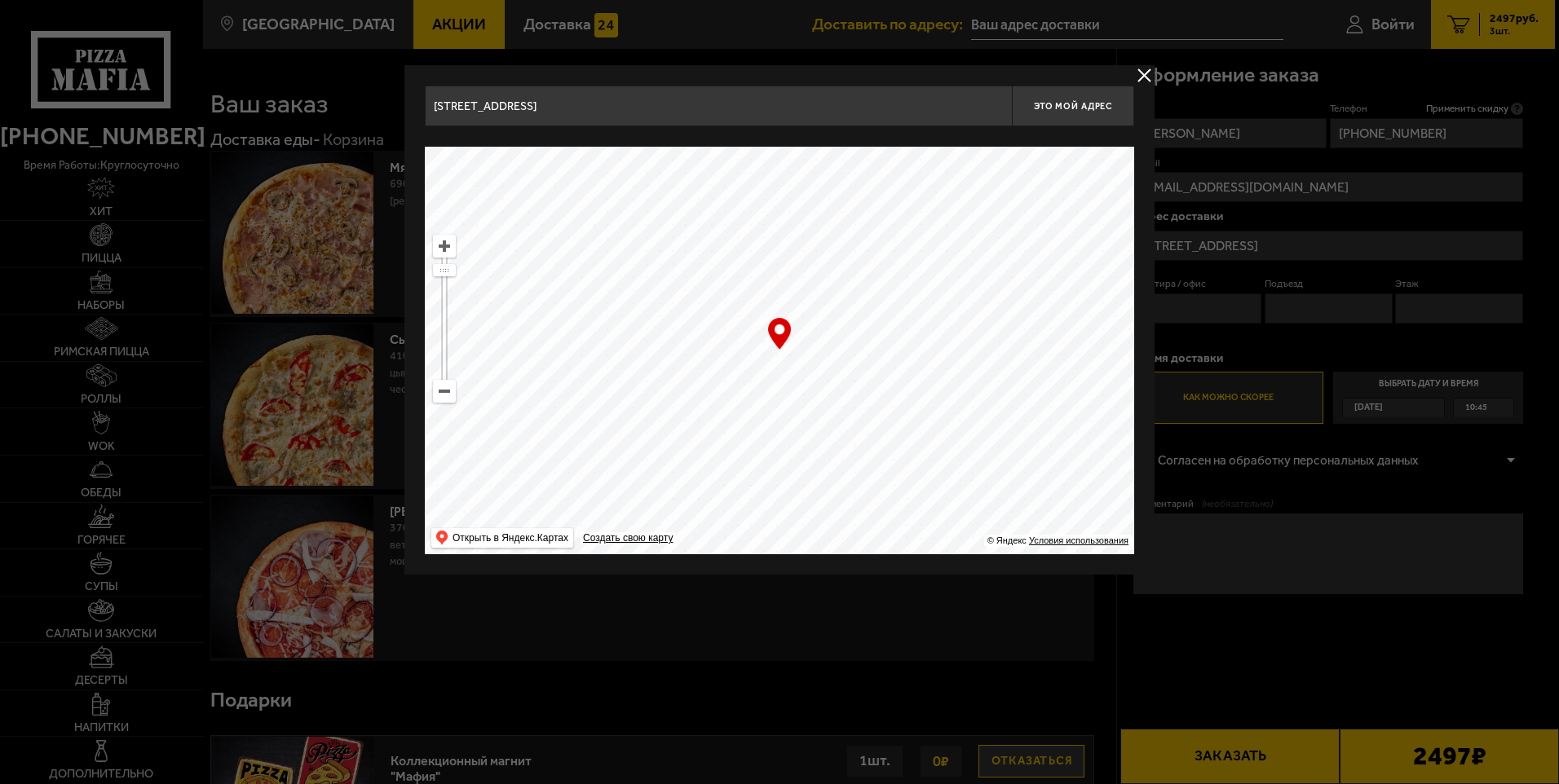
drag, startPoint x: 794, startPoint y: 359, endPoint x: 808, endPoint y: 344, distance: 20.5
click at [808, 344] on ymaps at bounding box center [779, 350] width 709 height 408
type input "[STREET_ADDRESS]"
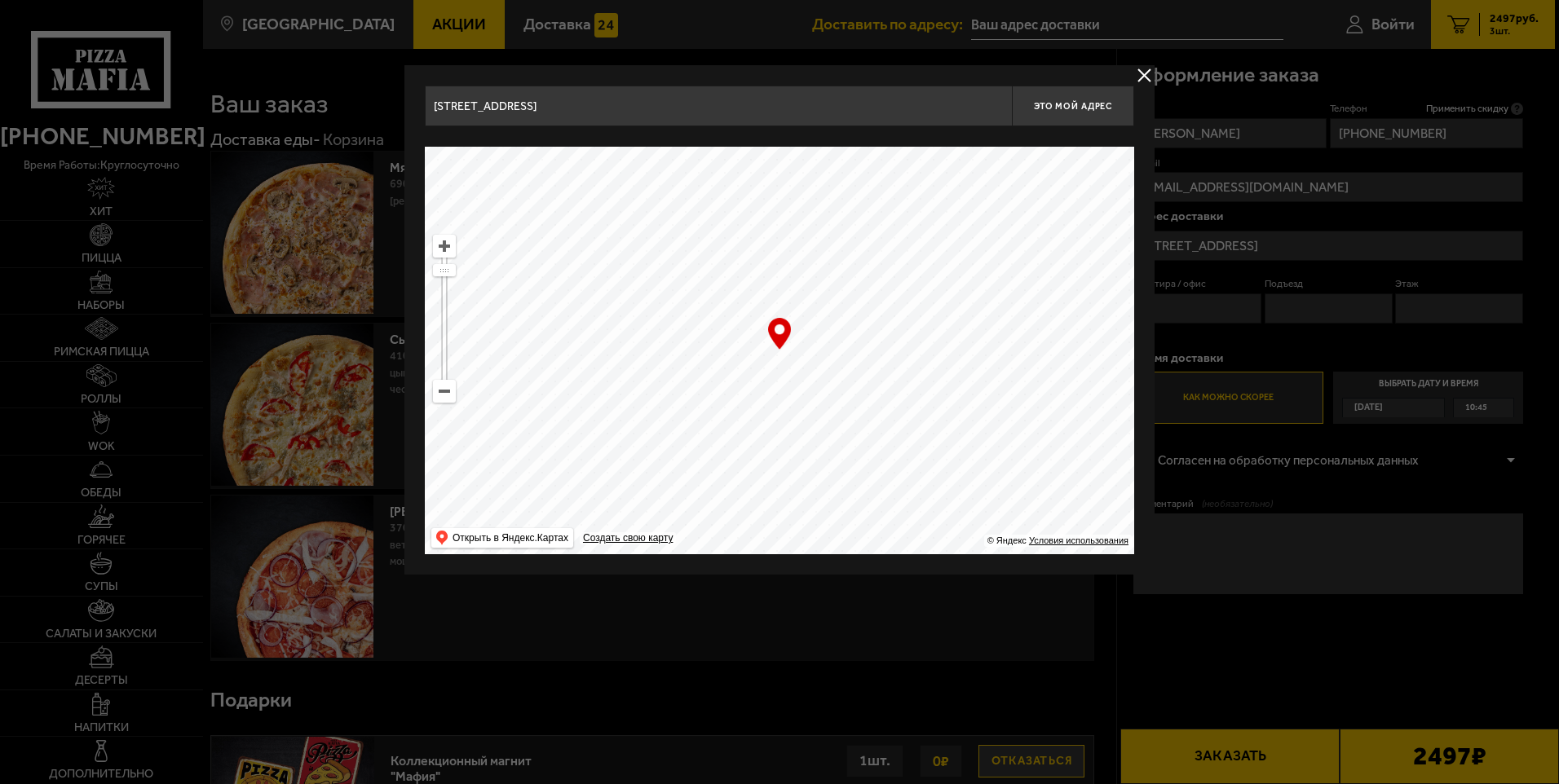
type input "[STREET_ADDRESS]"
click at [809, 384] on ymaps at bounding box center [779, 350] width 709 height 408
click at [1086, 106] on span "Это мой адрес" at bounding box center [1073, 106] width 78 height 11
type input "[STREET_ADDRESS]"
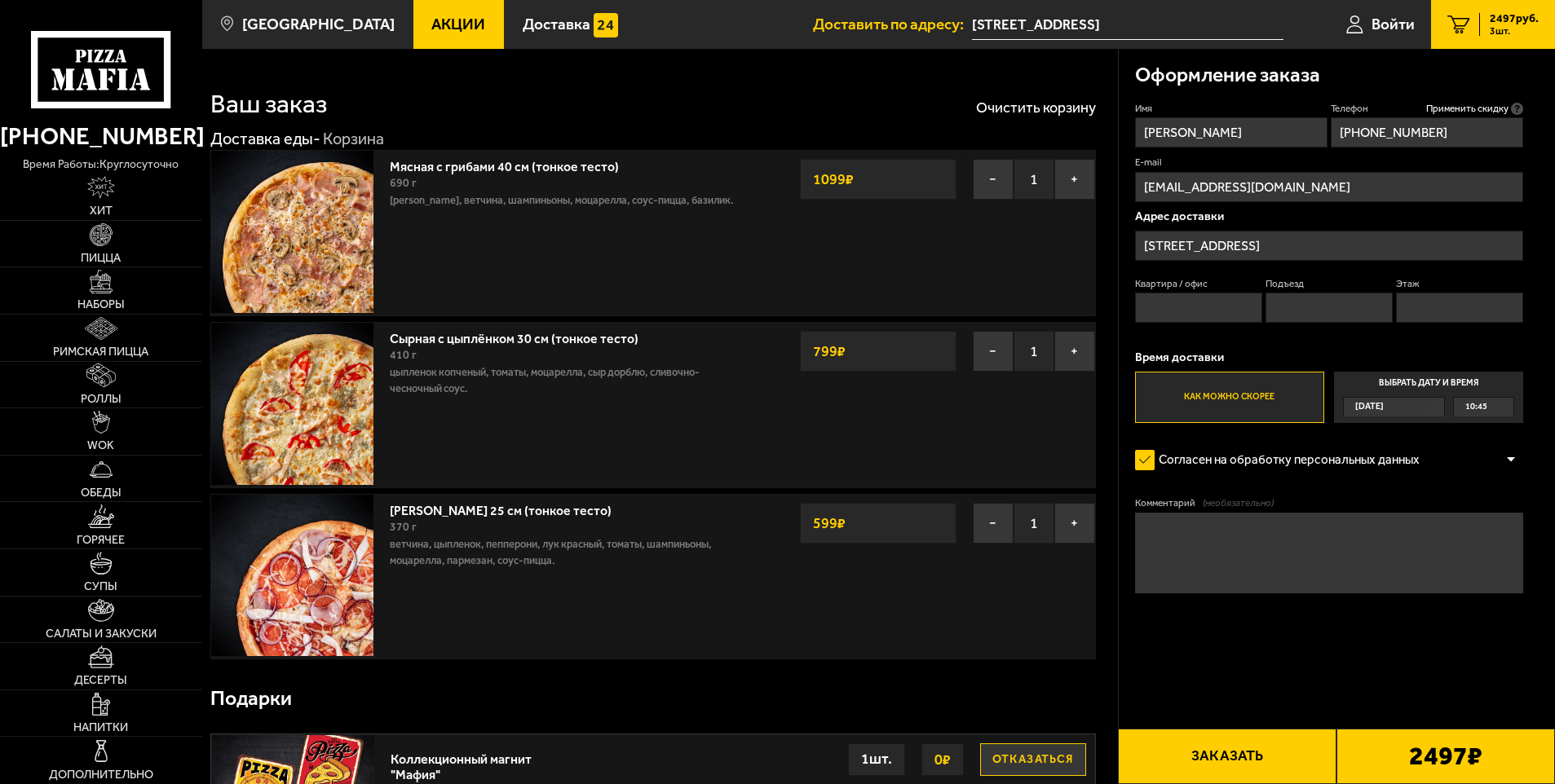
click at [1190, 530] on textarea "Комментарий (необязательно)" at bounding box center [1329, 552] width 389 height 81
click at [1163, 544] on textarea "Прошу позвонить по указанному телефону, я спущусь на певый этаж" at bounding box center [1329, 552] width 389 height 81
click at [1173, 567] on textarea "[PERSON_NAME] позвонить по указанному телефону, я спущусь на первый этаж" at bounding box center [1329, 552] width 389 height 81
click at [1230, 546] on textarea "[PERSON_NAME] позвонить по указанному телефону, я спущусь на первый этаж" at bounding box center [1329, 552] width 389 height 81
click at [1222, 539] on textarea "[PERSON_NAME] позвонить по указанному телефону, я спущусь на первый этаж" at bounding box center [1329, 552] width 389 height 81
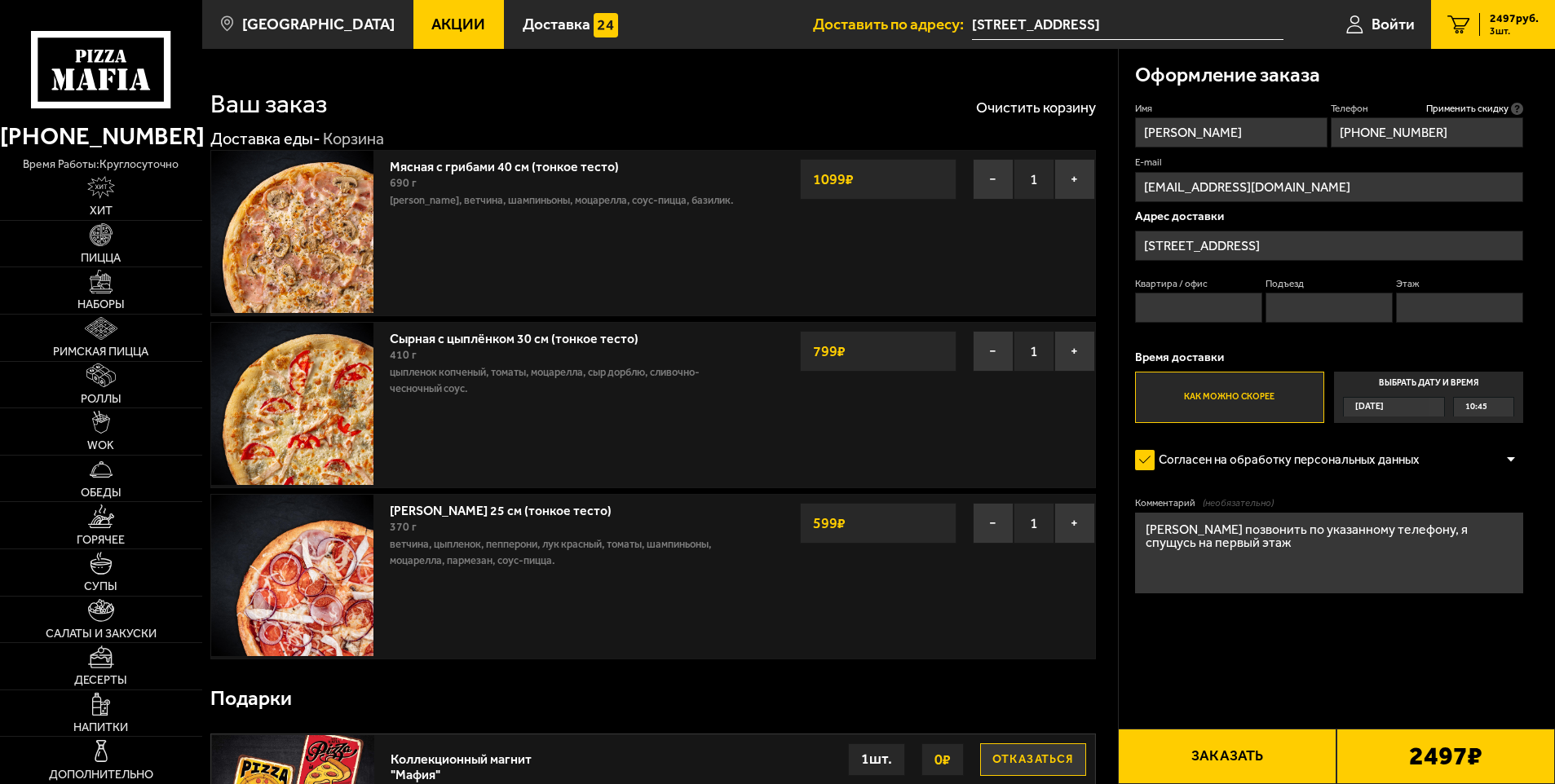
type textarea "[PERSON_NAME] позвонить по указанному телефону, я спущусь на первый этаж"
click at [1262, 762] on button "Заказать" at bounding box center [1226, 756] width 218 height 56
click at [1175, 308] on input "Квартира / офис" at bounding box center [1198, 307] width 128 height 30
type input "-"
click at [1348, 310] on input "Подъезд" at bounding box center [1329, 307] width 128 height 30
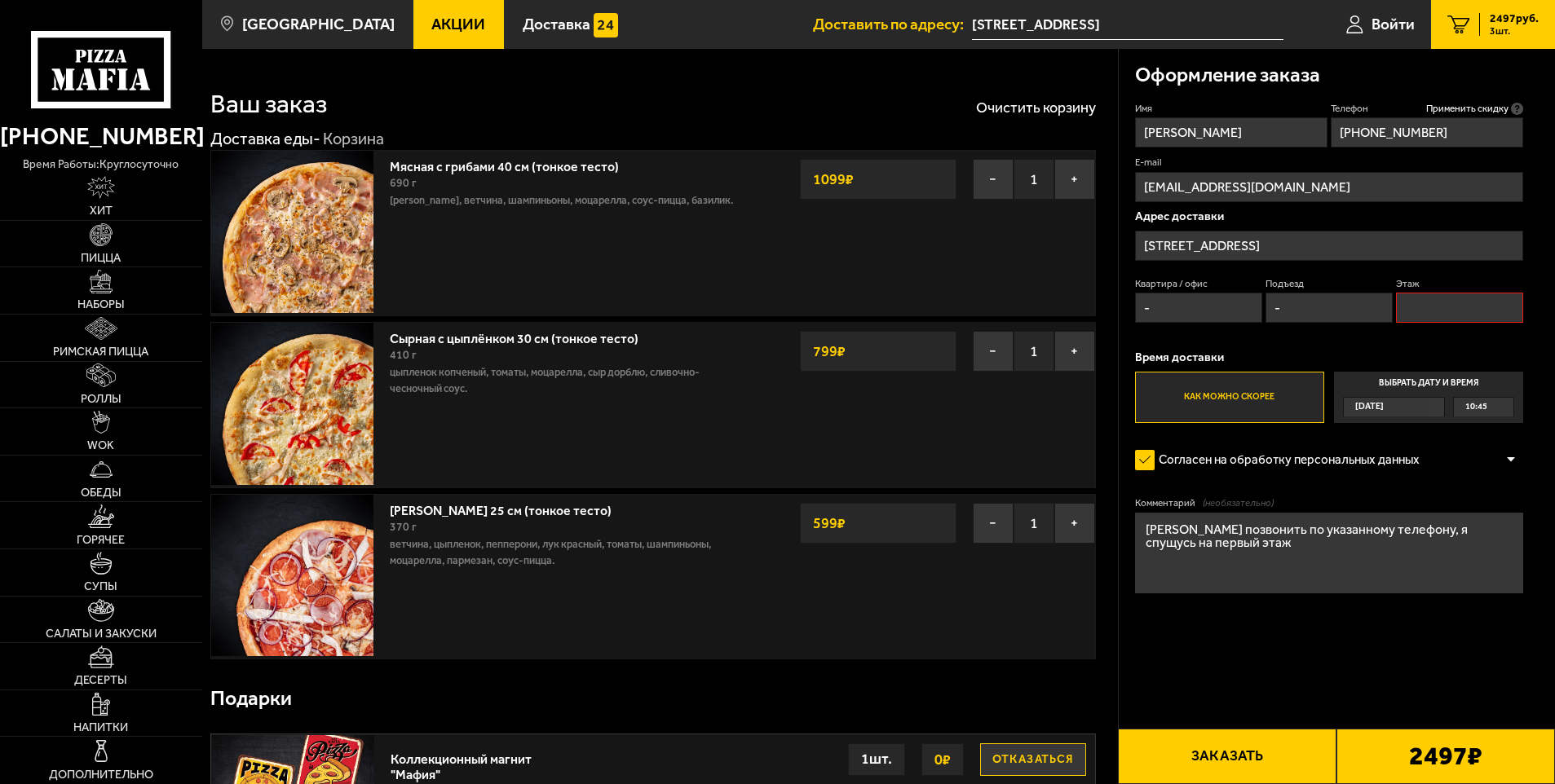
type input "-"
click at [1433, 306] on input "Этаж" at bounding box center [1459, 307] width 128 height 30
type input "-"
click at [1212, 639] on form "Имя [PERSON_NAME] Телефон Применить скидку Вы будете зарегистрированы автоматич…" at bounding box center [1329, 395] width 389 height 587
click at [1190, 757] on button "Заказать" at bounding box center [1226, 756] width 218 height 56
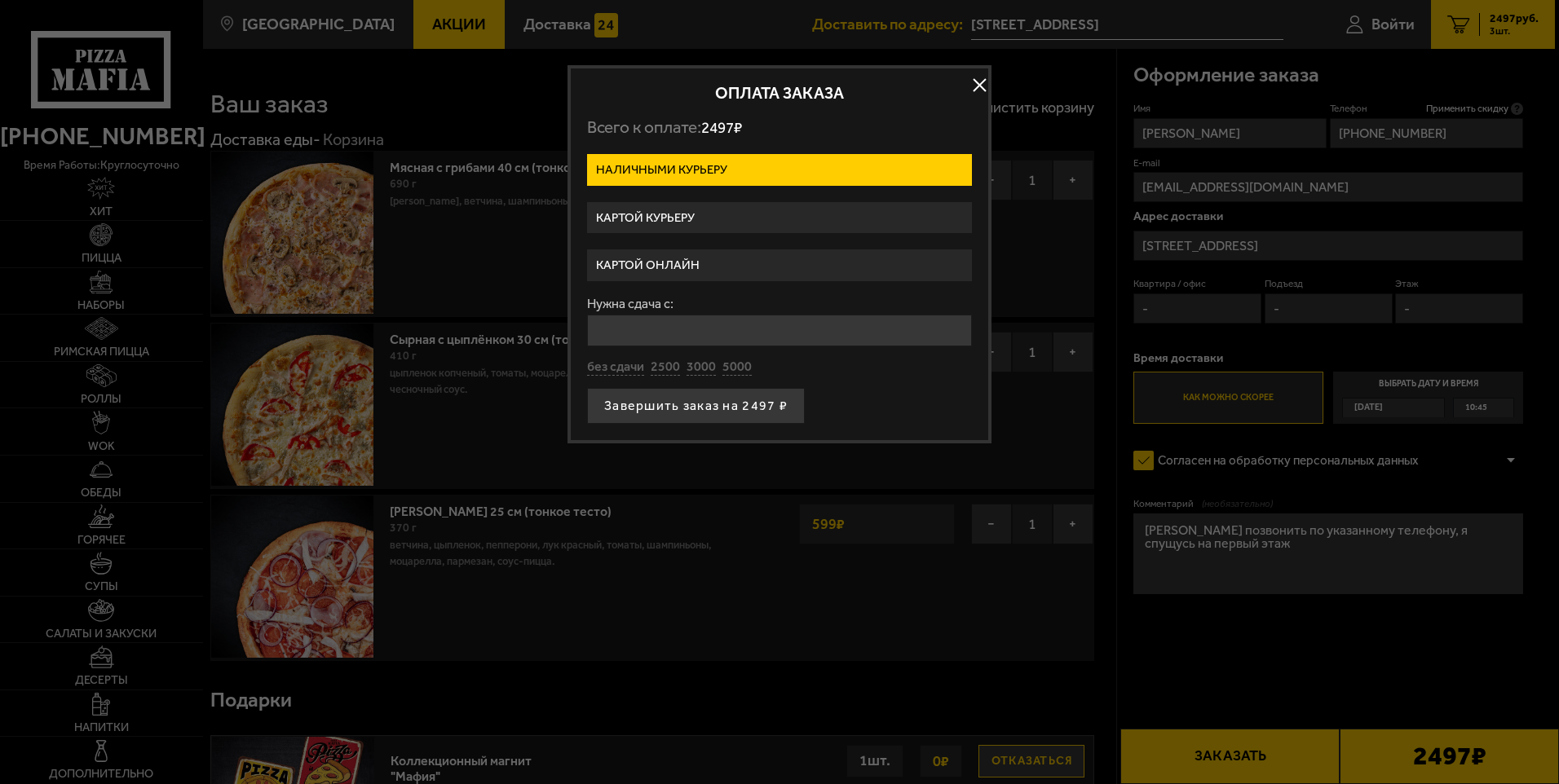
click at [639, 337] on input "Нужна сдача с:" at bounding box center [779, 330] width 384 height 32
type input "5000"
click at [727, 364] on button "5000" at bounding box center [736, 368] width 29 height 18
click at [716, 412] on button "Завершить заказ на 2497 ₽" at bounding box center [695, 406] width 218 height 36
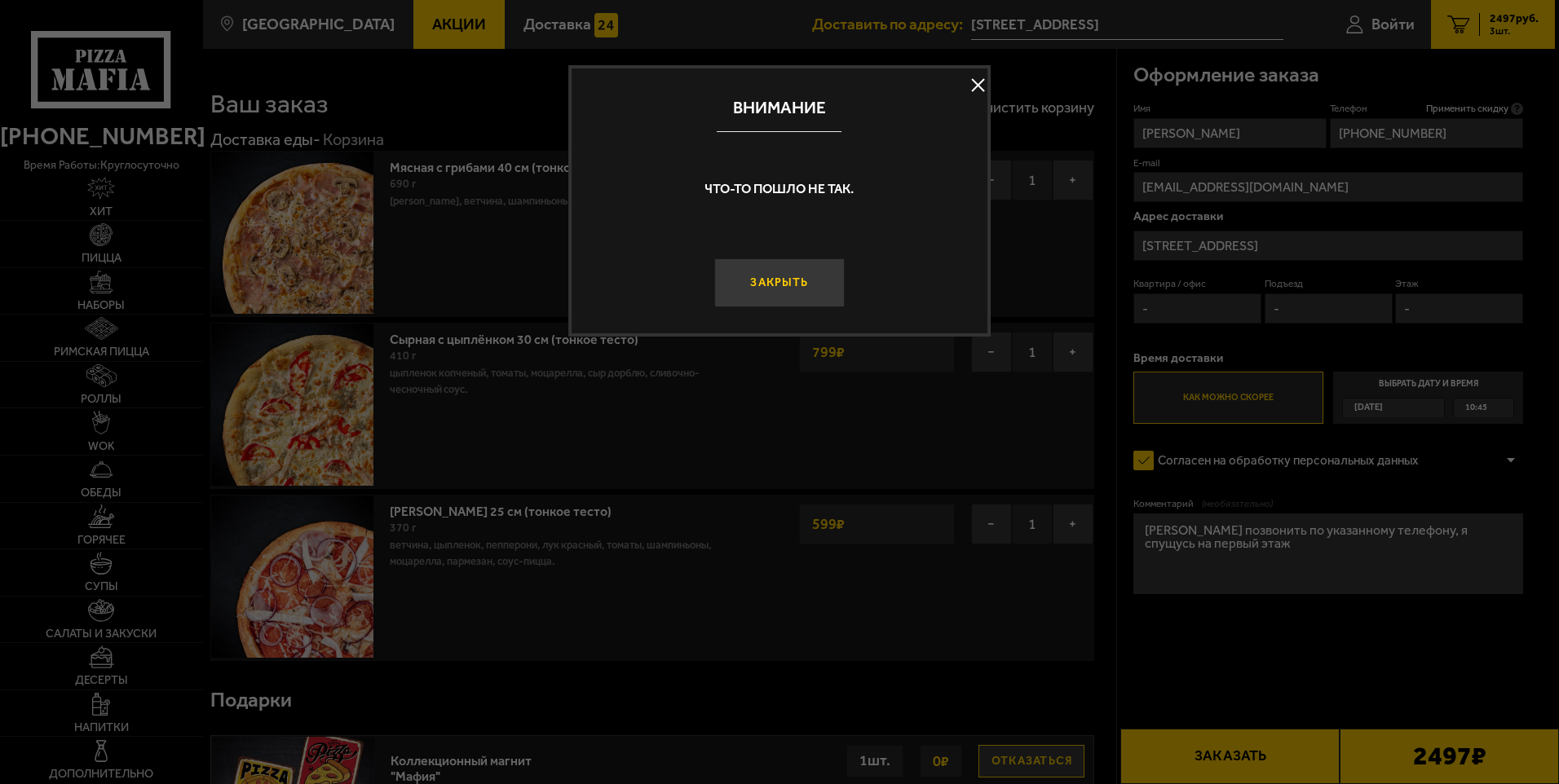
click at [761, 274] on button "Закрыть" at bounding box center [779, 283] width 130 height 49
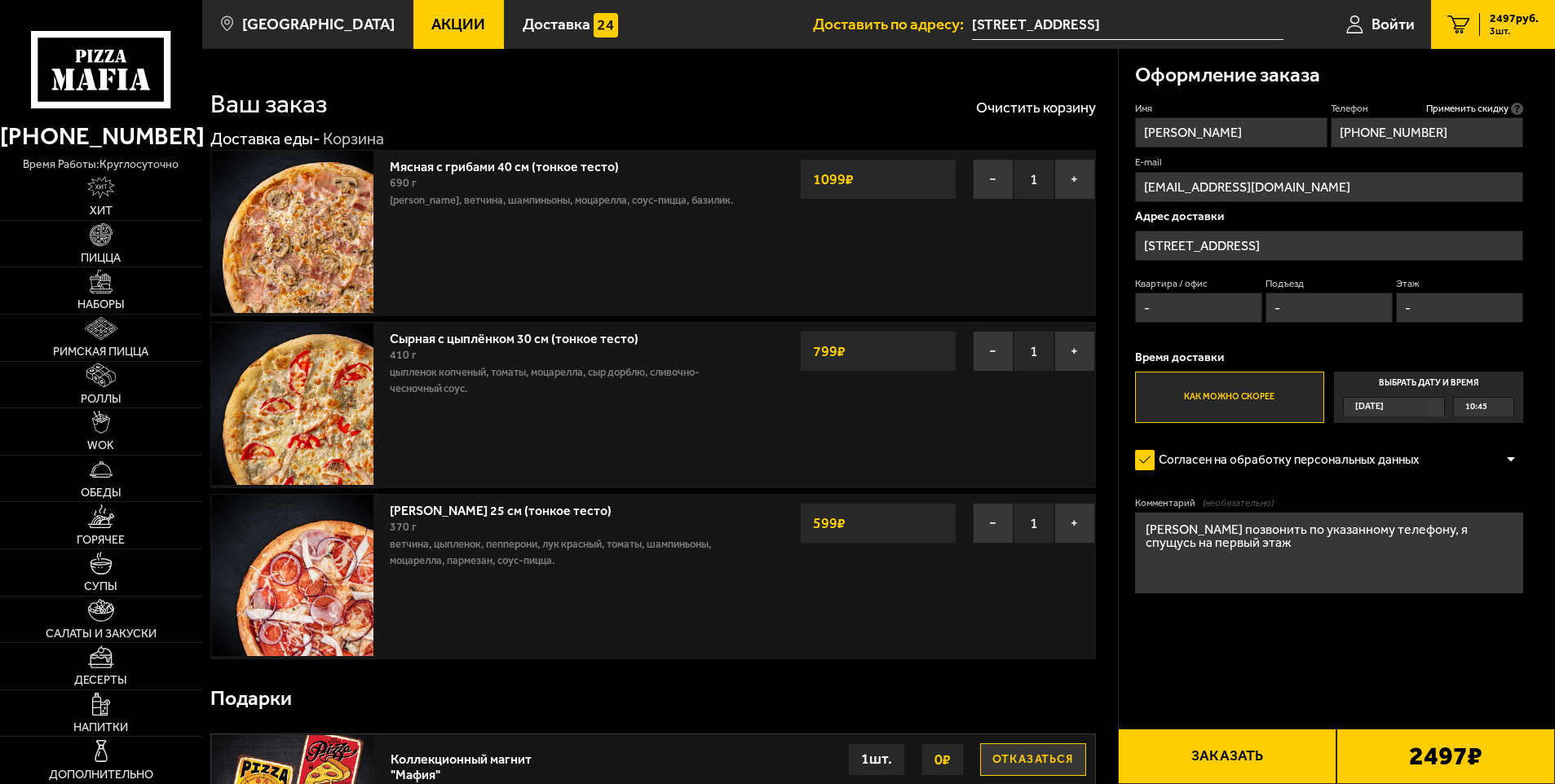
click at [1230, 771] on button "Заказать" at bounding box center [1226, 756] width 218 height 56
click at [1232, 756] on button "Заказать" at bounding box center [1226, 756] width 218 height 56
click at [1232, 761] on button "Заказать" at bounding box center [1226, 756] width 218 height 56
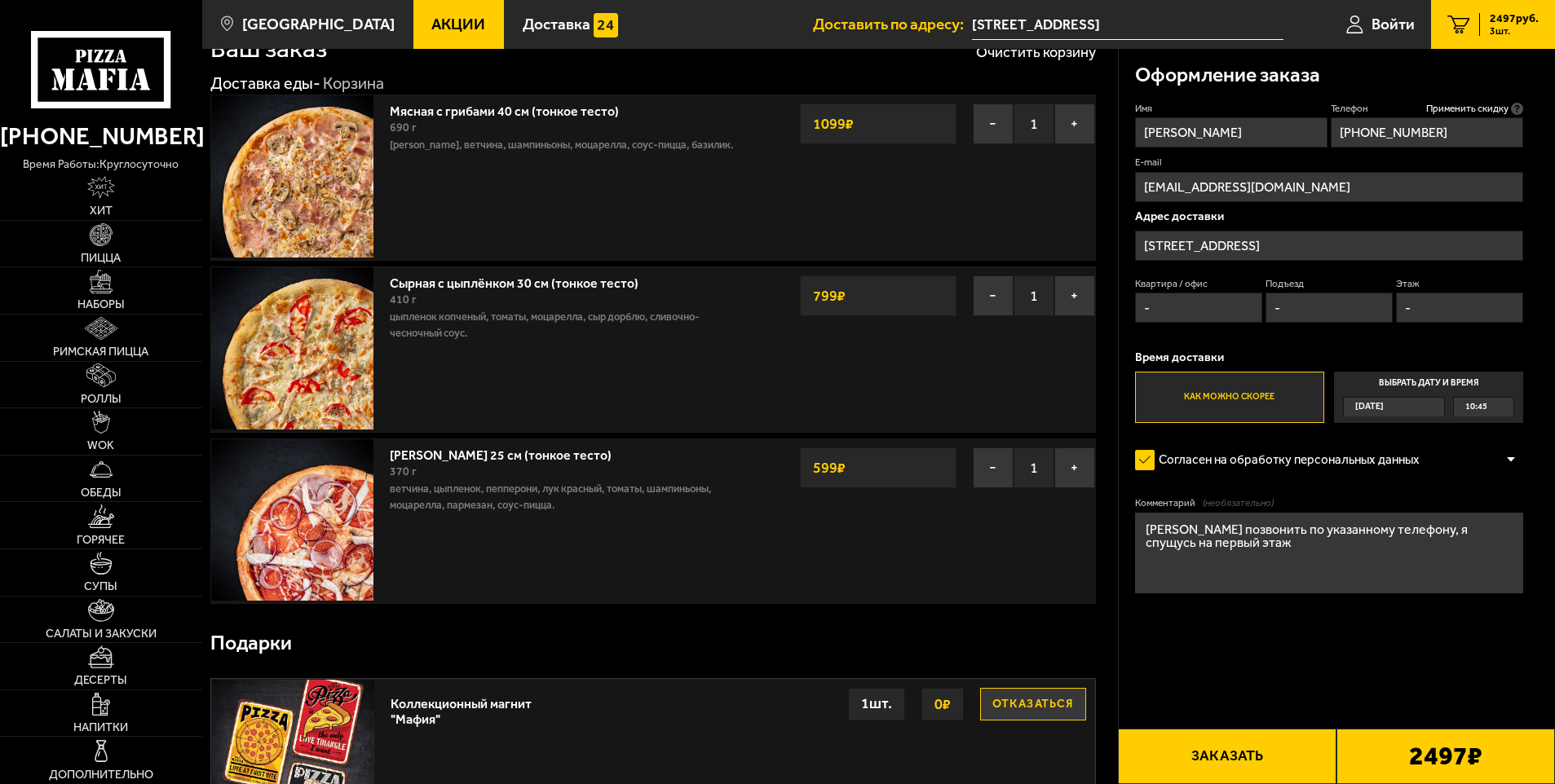
scroll to position [81, 0]
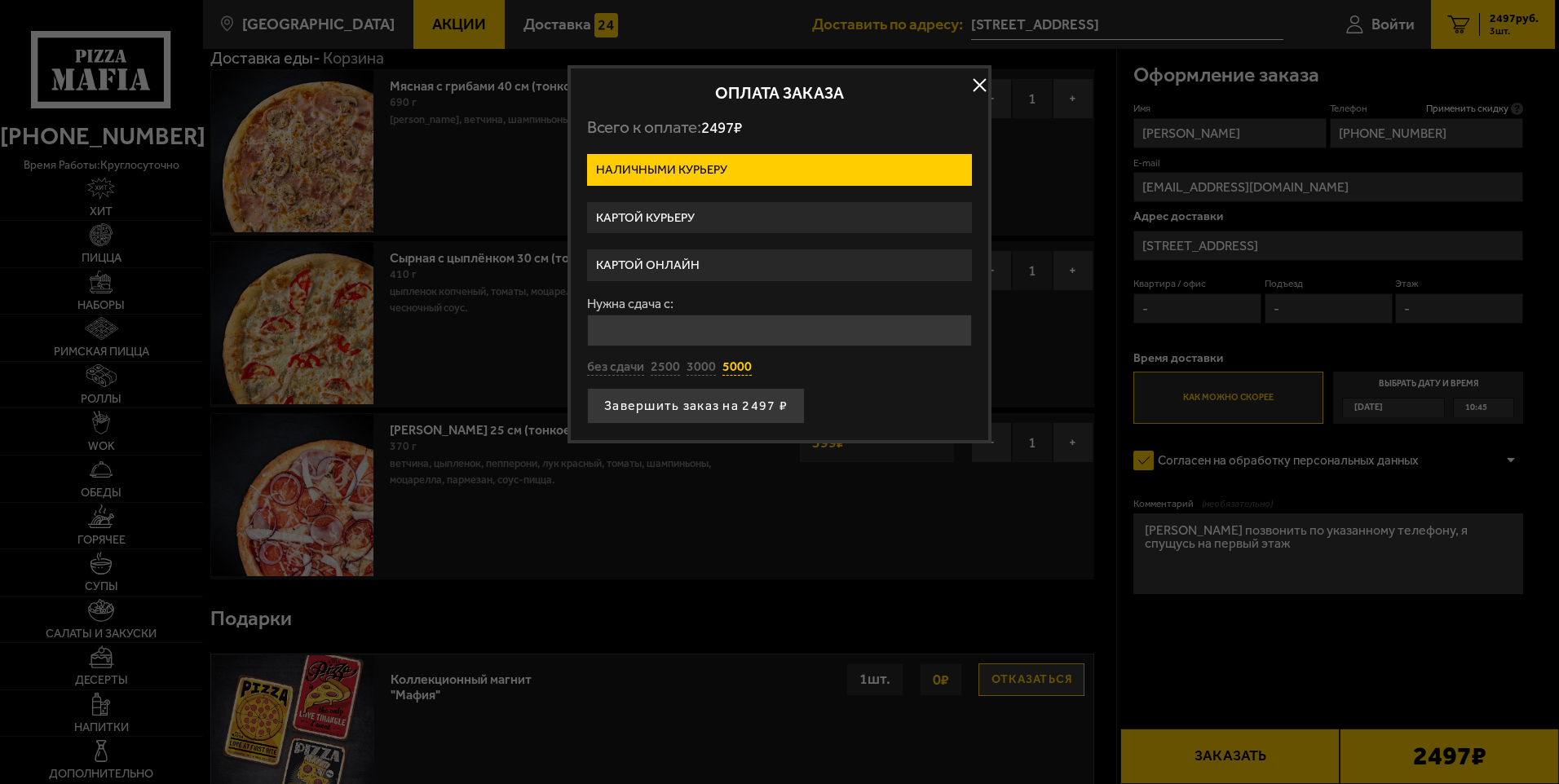
click at [742, 365] on button "5000" at bounding box center [736, 368] width 29 height 18
type input "5000"
click at [712, 405] on button "Завершить заказ на 2497 ₽" at bounding box center [695, 406] width 218 height 36
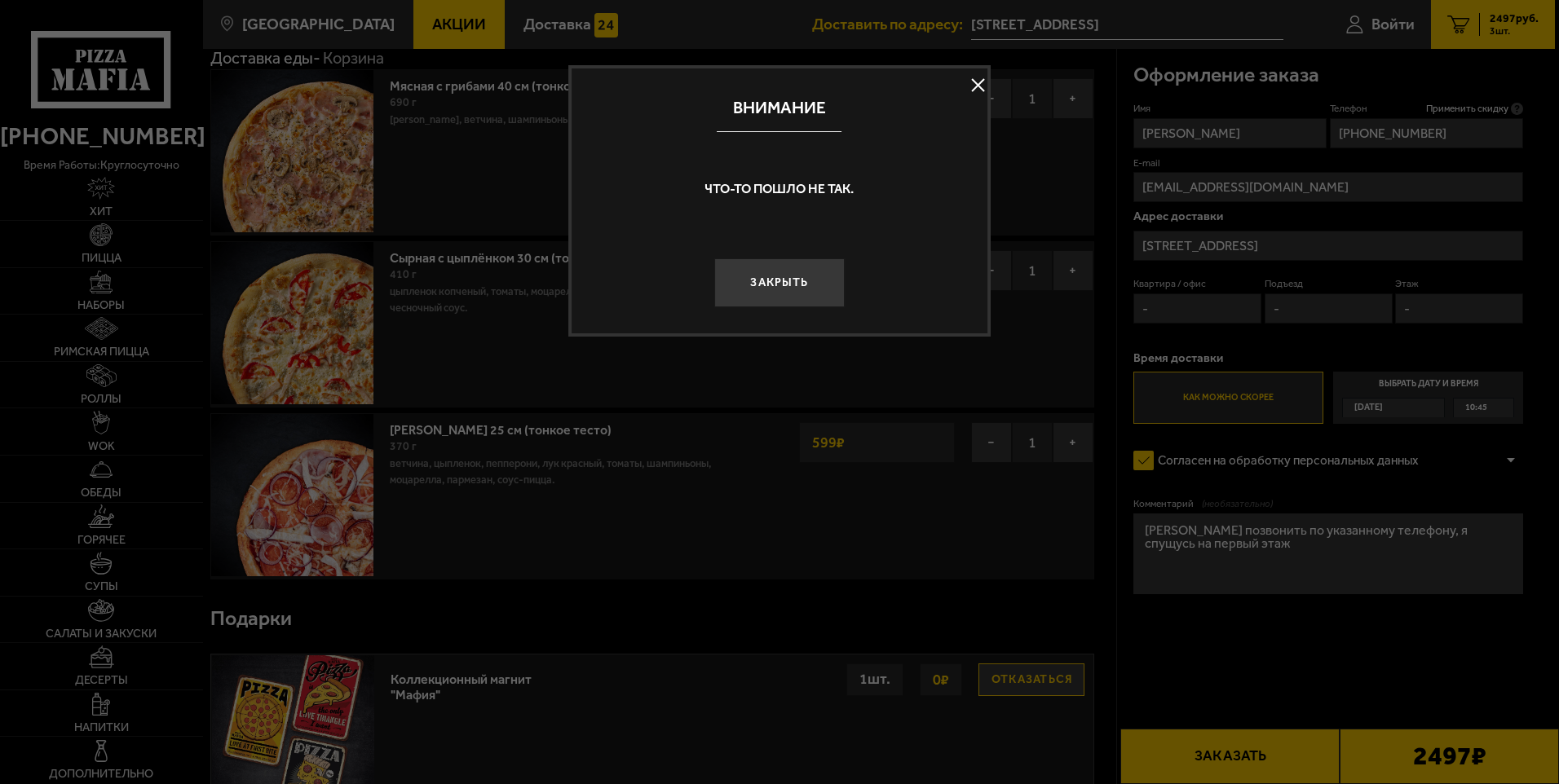
click at [977, 84] on button at bounding box center [978, 85] width 24 height 24
